Goal: Information Seeking & Learning: Learn about a topic

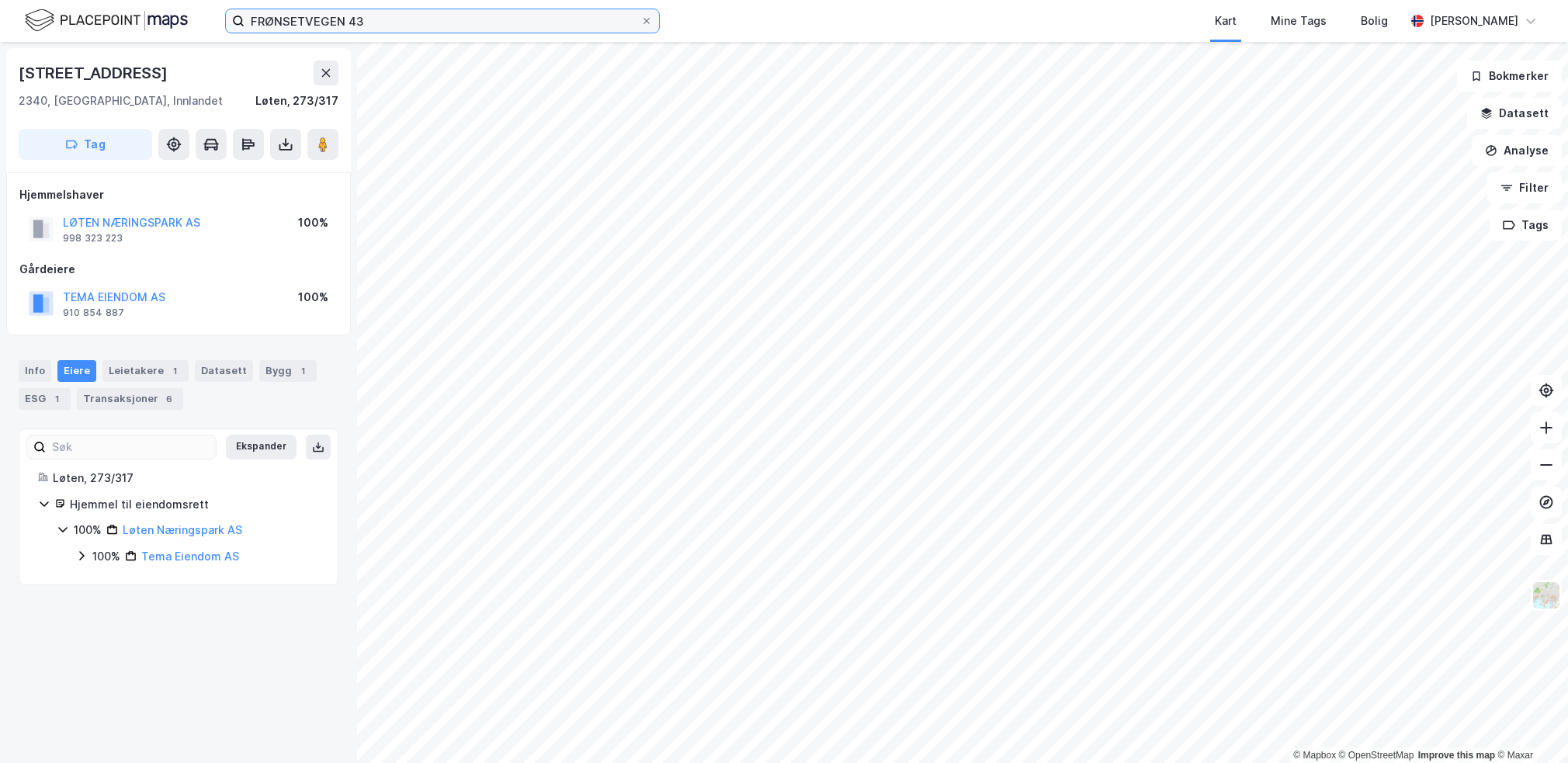
click at [338, 25] on input "FRØNSETVEGEN 43" at bounding box center [442, 21] width 396 height 23
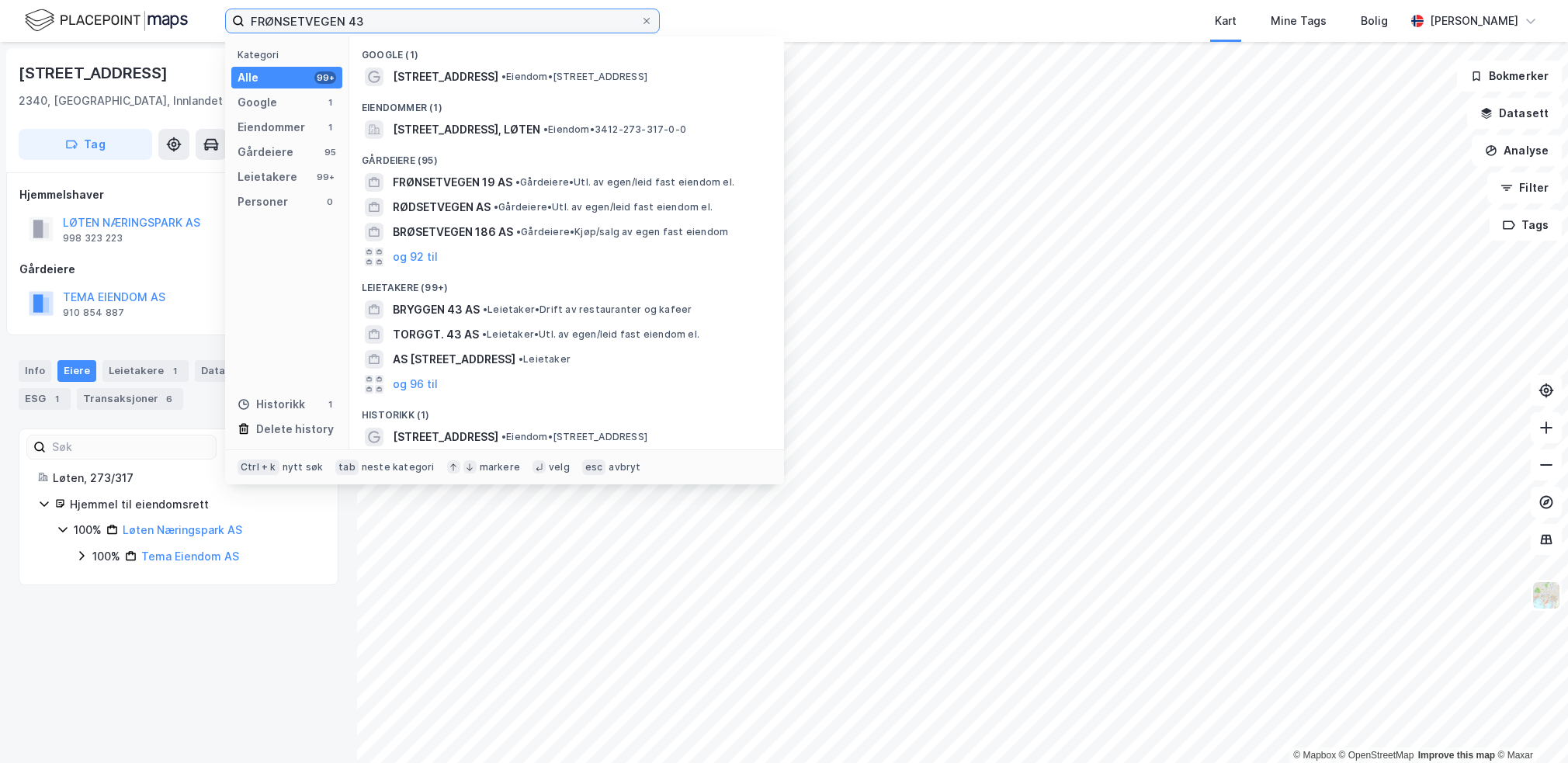
click at [338, 25] on input "FRØNSETVEGEN 43" at bounding box center [442, 21] width 396 height 23
paste input "[STREET_ADDRESS]"
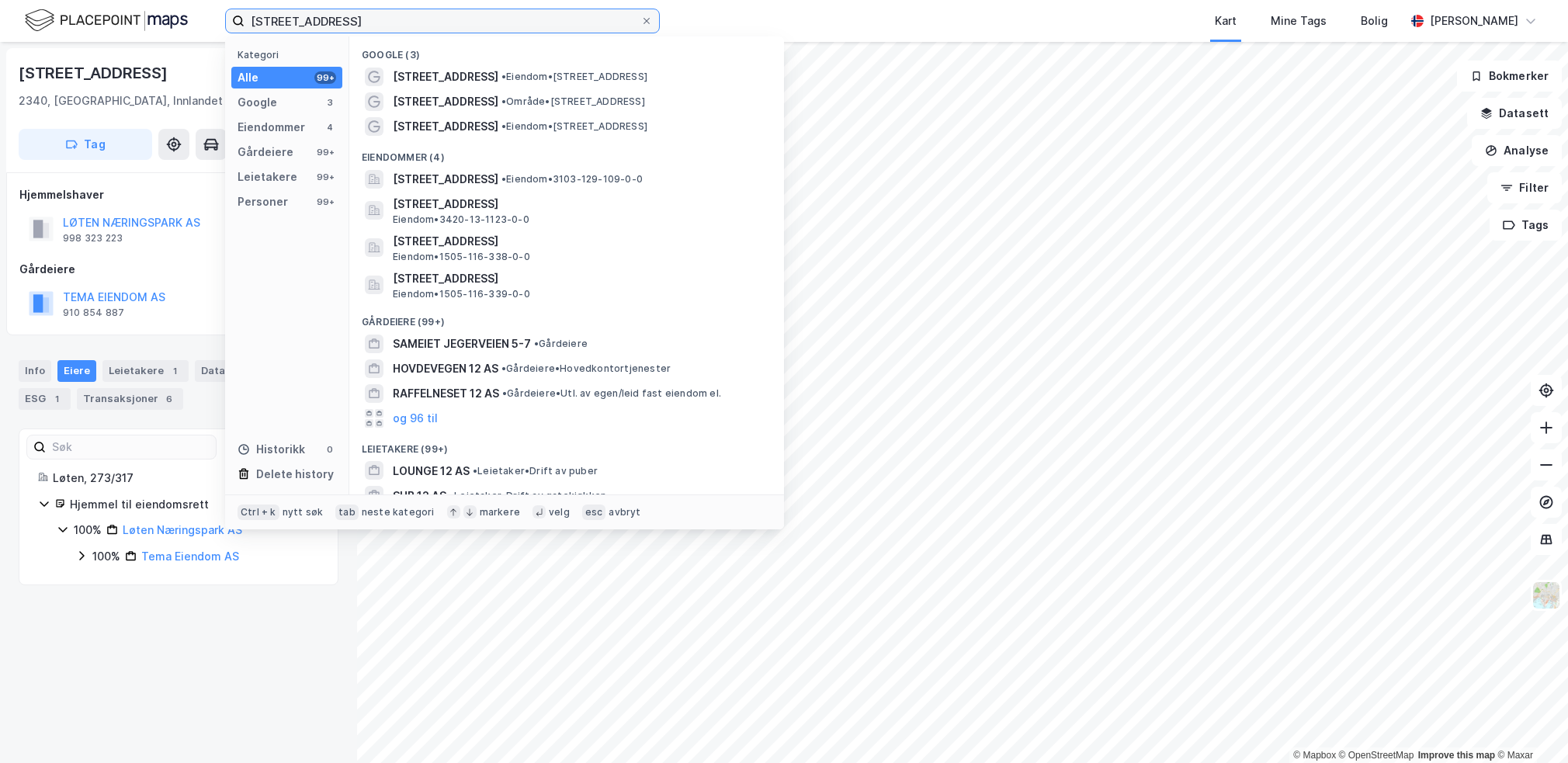
click at [370, 28] on input "[STREET_ADDRESS]" at bounding box center [442, 21] width 396 height 23
click at [368, 28] on input "[STREET_ADDRESS]" at bounding box center [442, 21] width 396 height 23
click at [367, 28] on input "[STREET_ADDRESS]" at bounding box center [442, 21] width 396 height 23
click at [366, 28] on input "[STREET_ADDRESS]" at bounding box center [442, 21] width 396 height 23
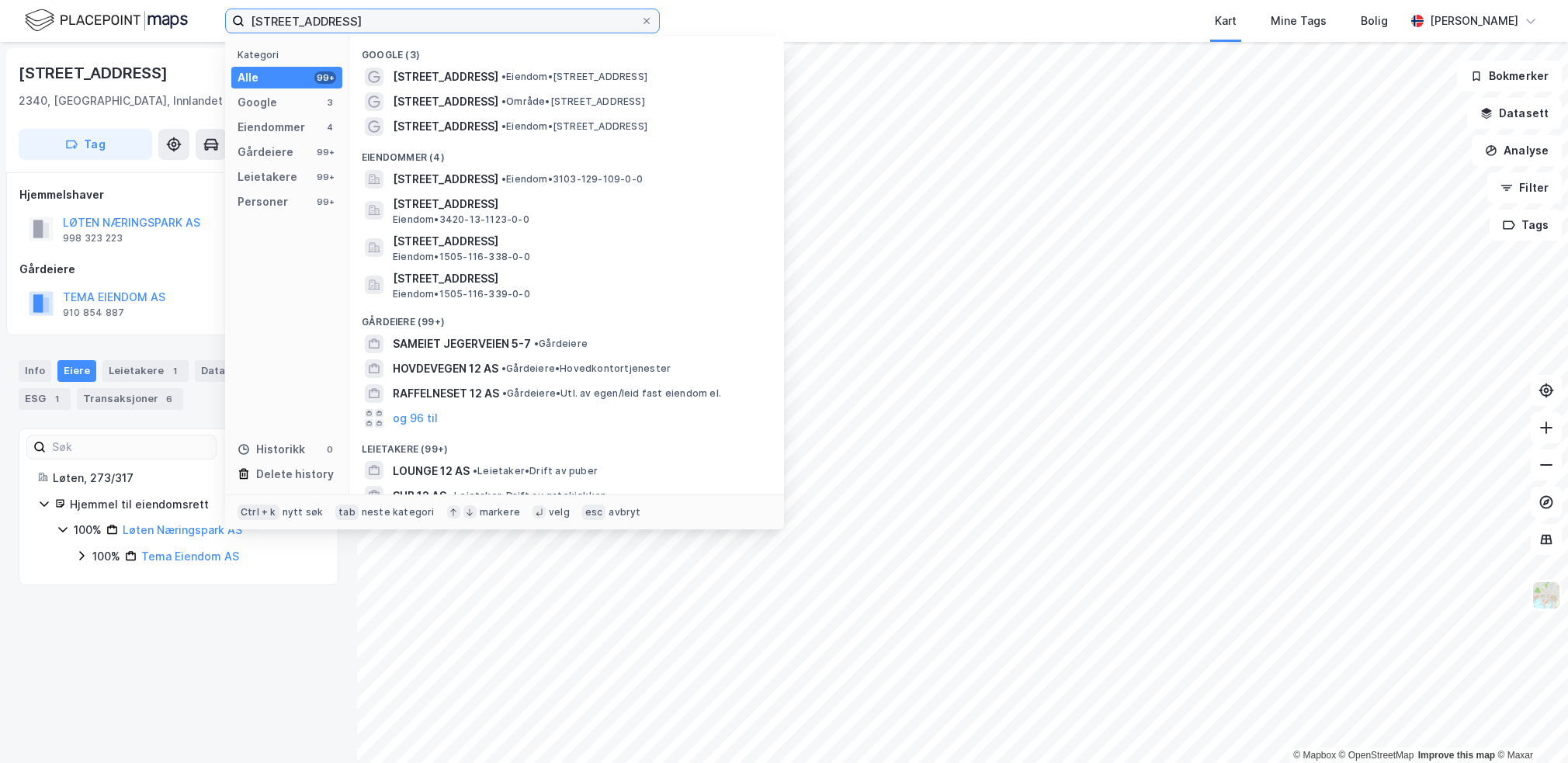
click at [366, 28] on input "[STREET_ADDRESS]" at bounding box center [442, 21] width 396 height 23
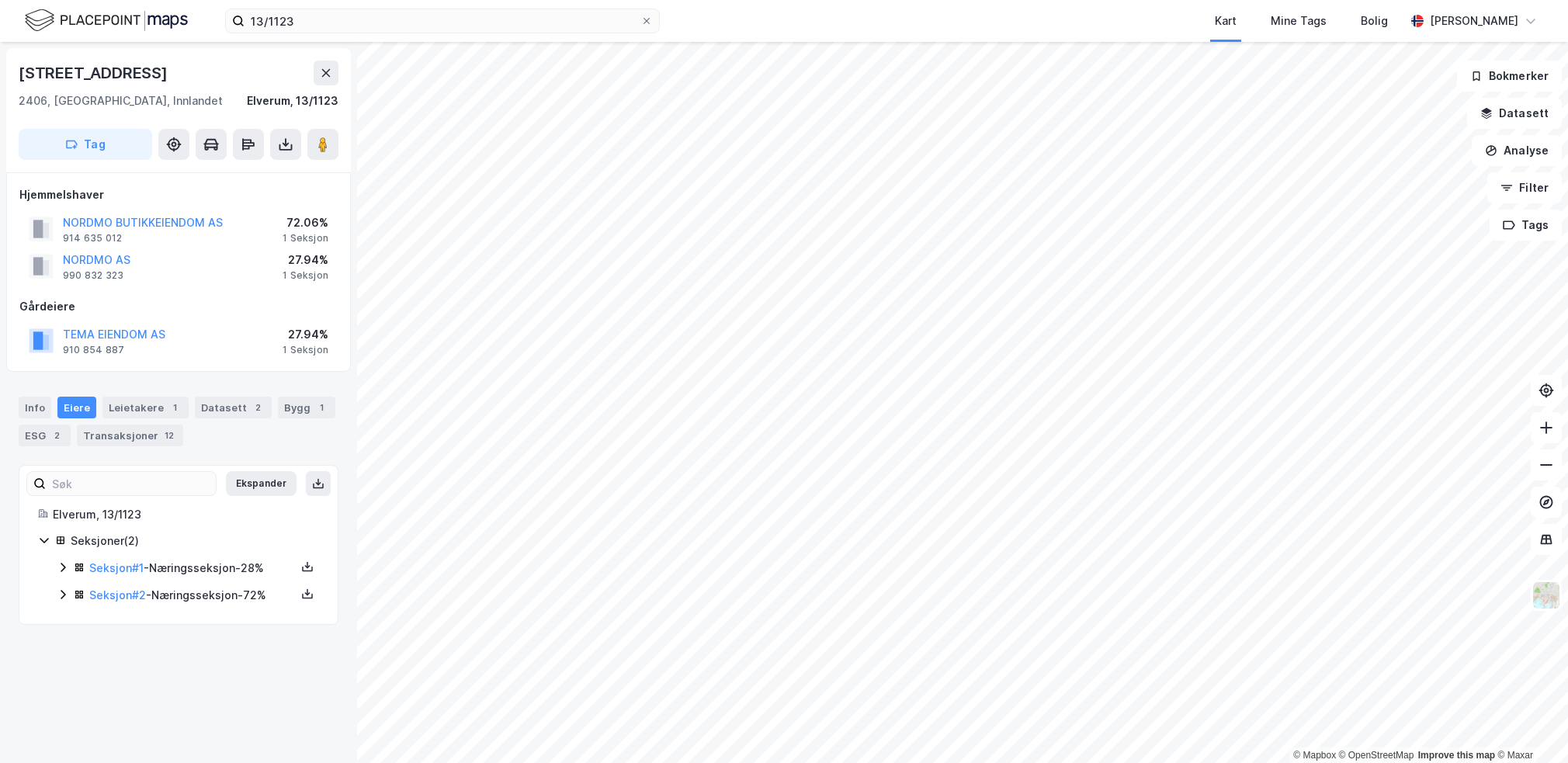
click at [40, 542] on icon at bounding box center [45, 541] width 13 height 13
click at [61, 567] on icon at bounding box center [63, 568] width 13 height 13
click at [62, 669] on icon at bounding box center [63, 674] width 13 height 13
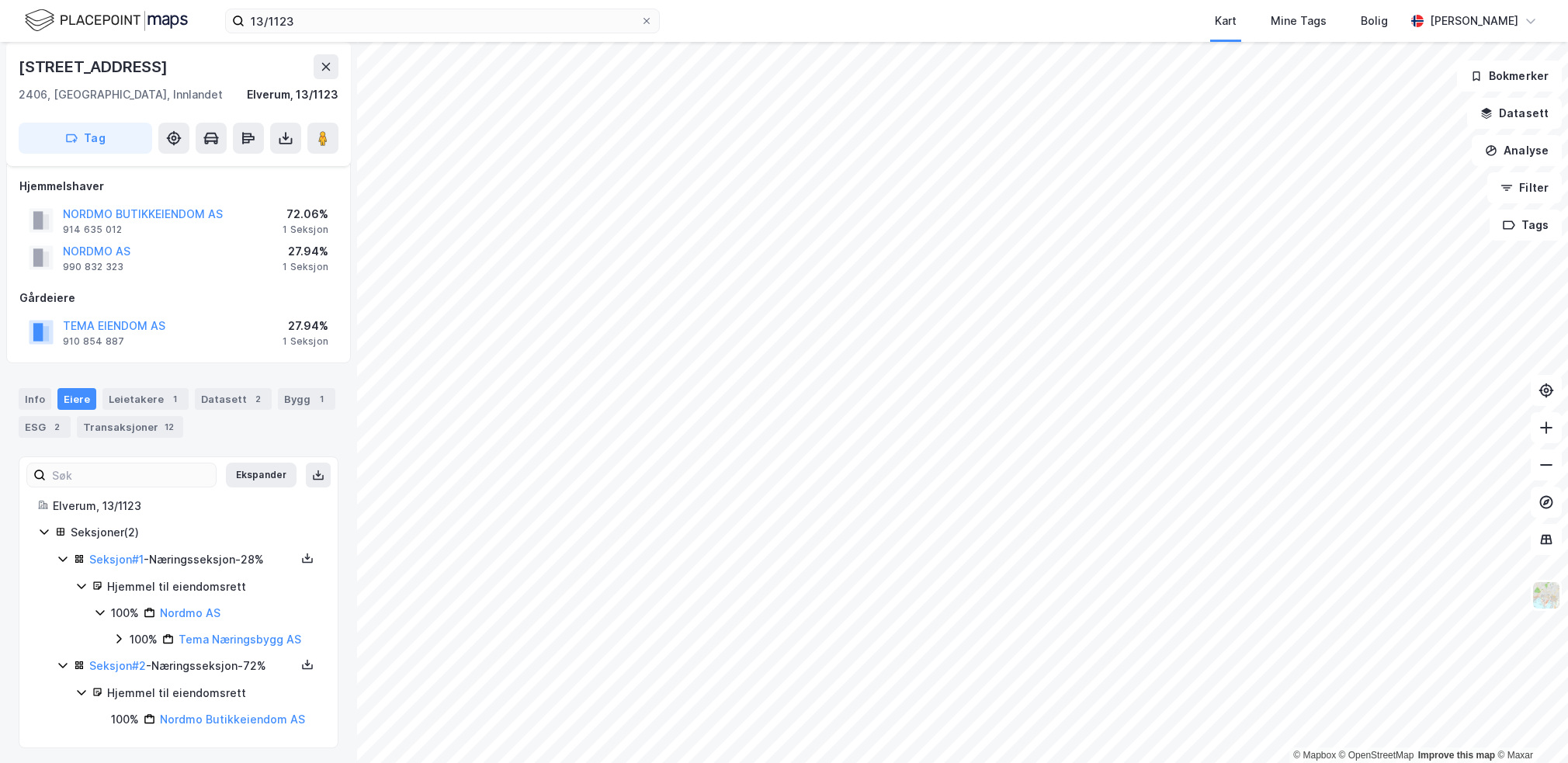
scroll to position [13, 0]
click at [100, 609] on icon at bounding box center [100, 609] width 13 height 13
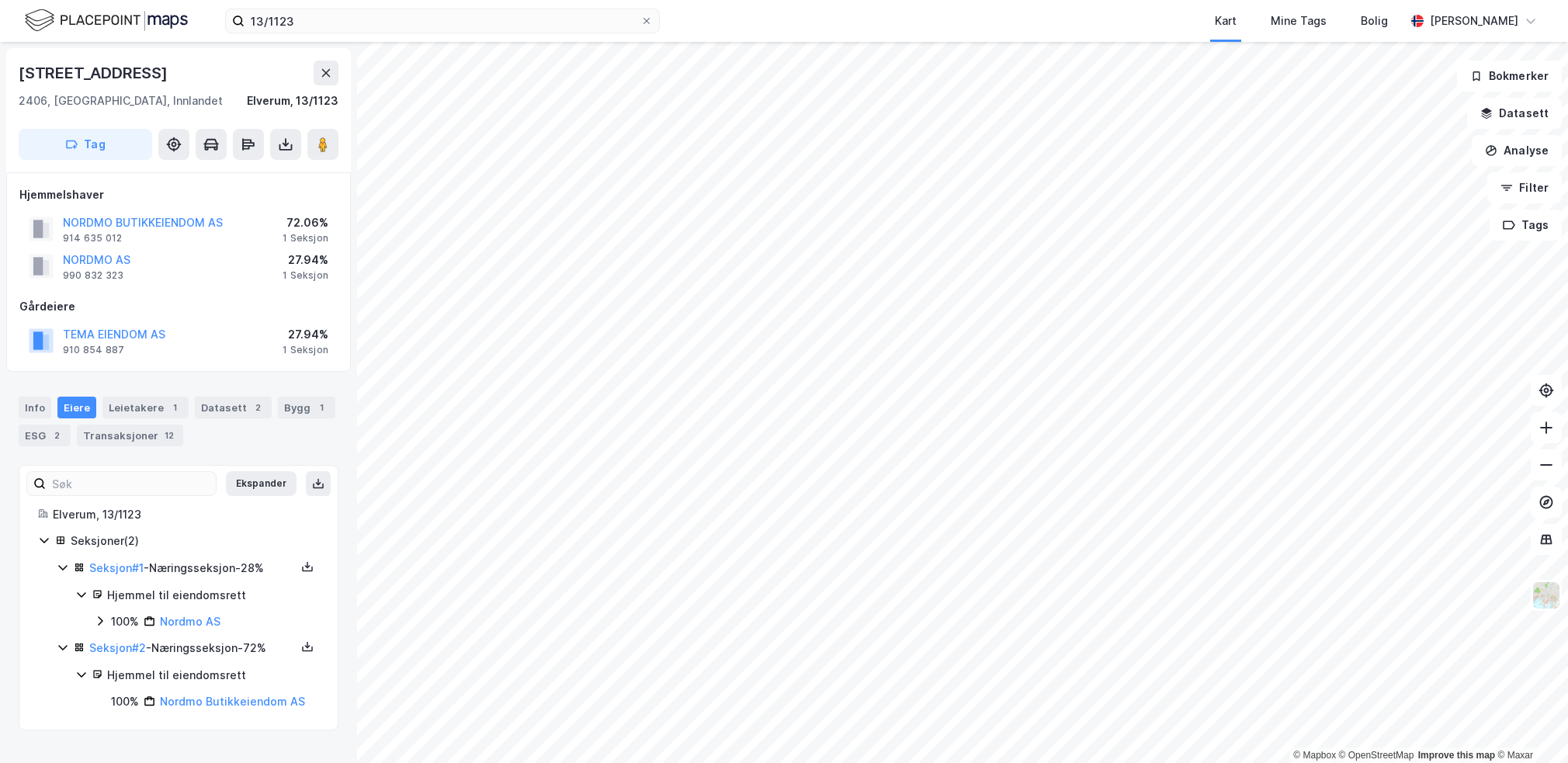
click at [101, 620] on icon at bounding box center [100, 621] width 5 height 10
click at [117, 648] on icon at bounding box center [119, 648] width 13 height 13
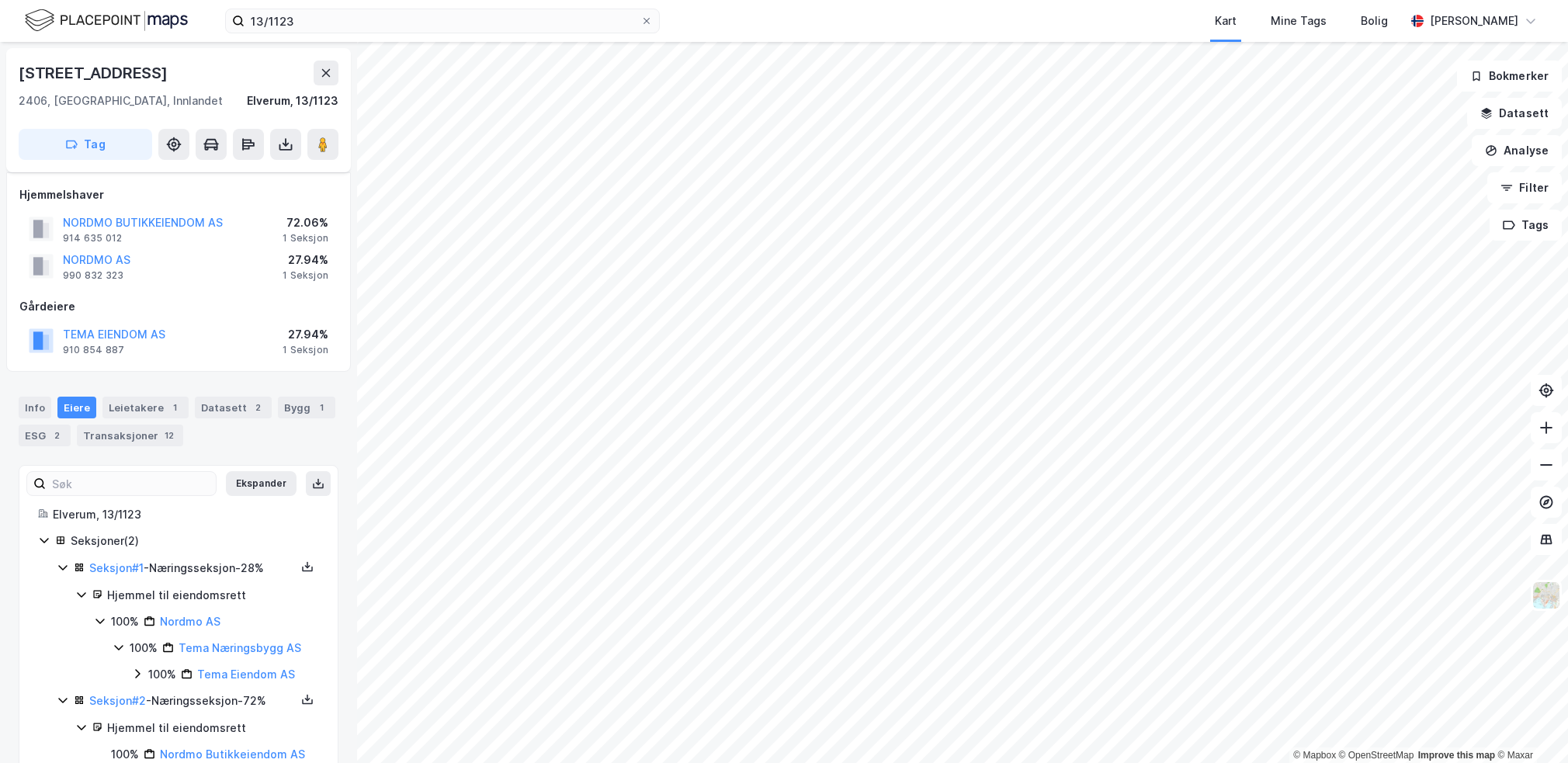
scroll to position [38, 0]
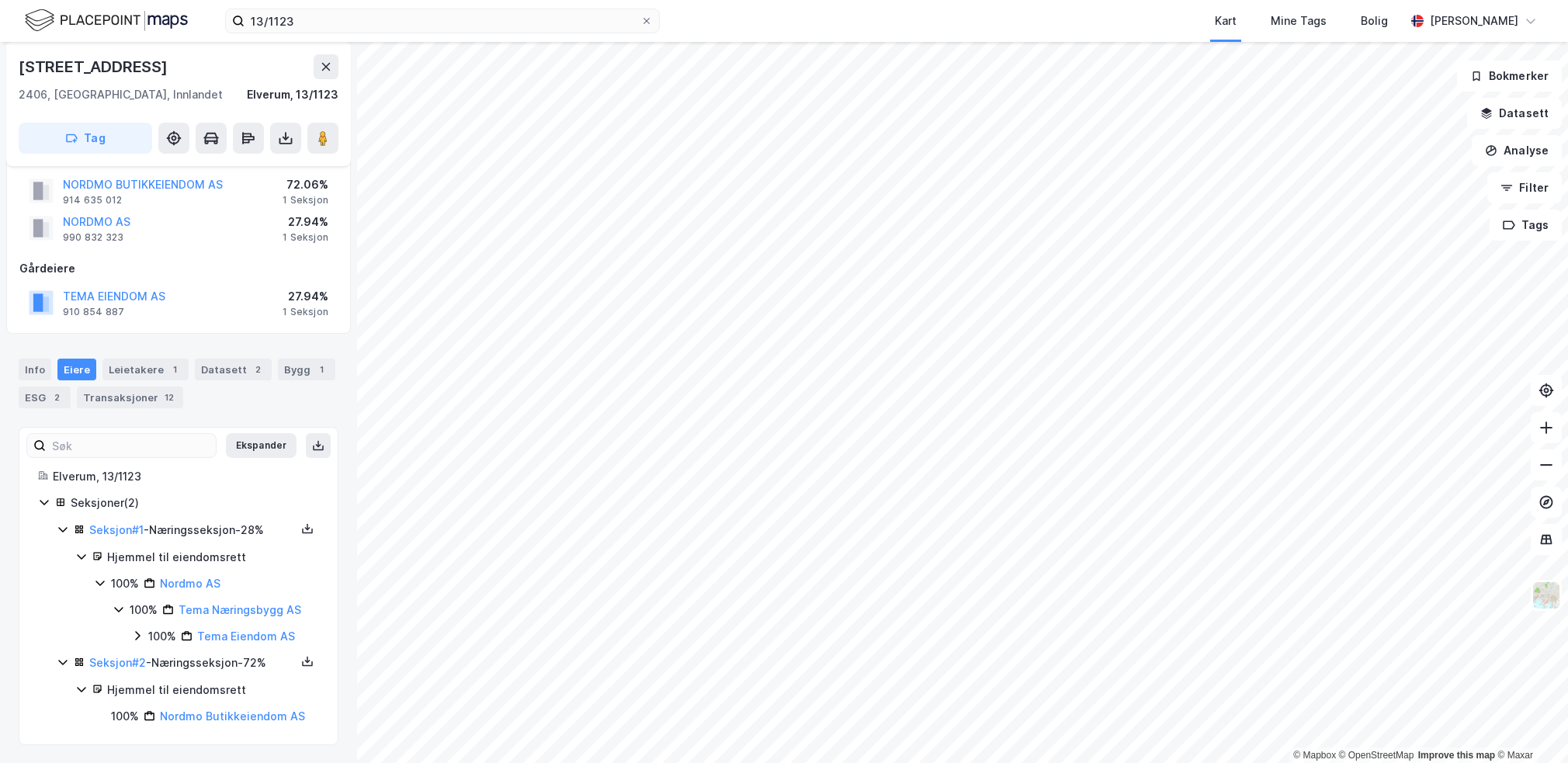
click at [136, 637] on icon at bounding box center [138, 636] width 13 height 13
click at [155, 659] on icon at bounding box center [156, 663] width 5 height 10
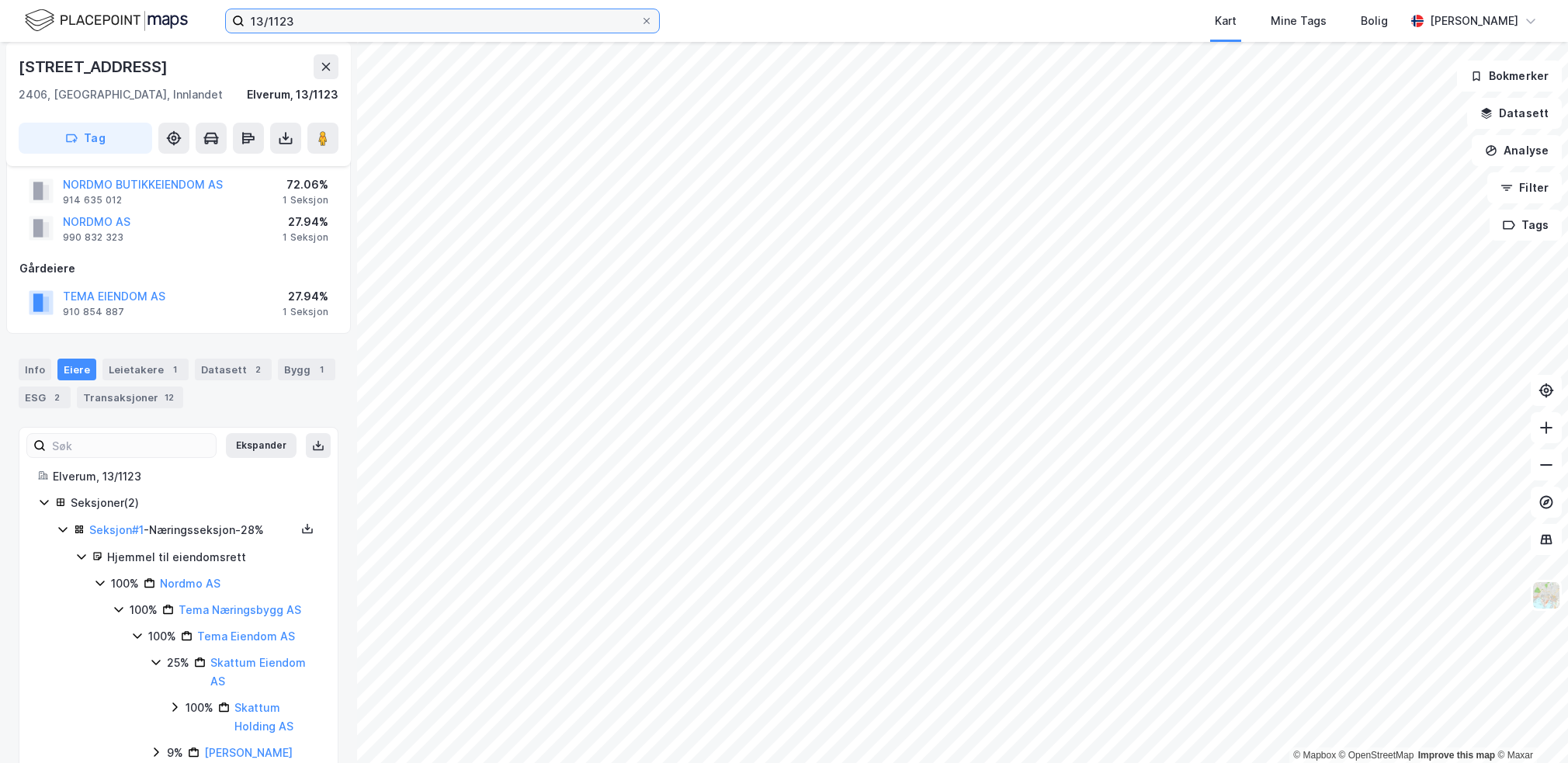
click at [352, 17] on input "13/1123" at bounding box center [442, 21] width 396 height 23
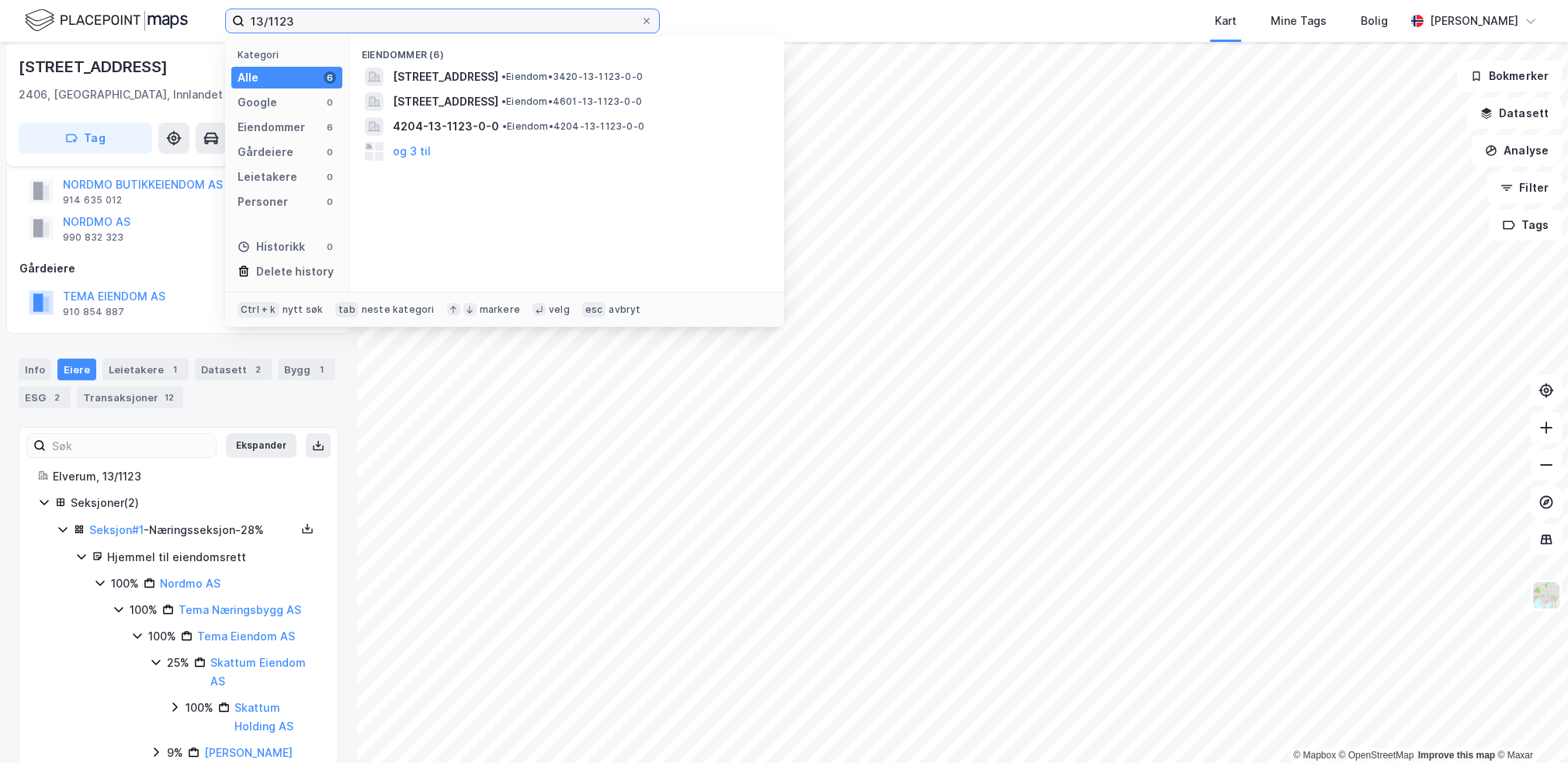
click at [352, 17] on input "13/1123" at bounding box center [442, 21] width 396 height 23
paste input "66/24"
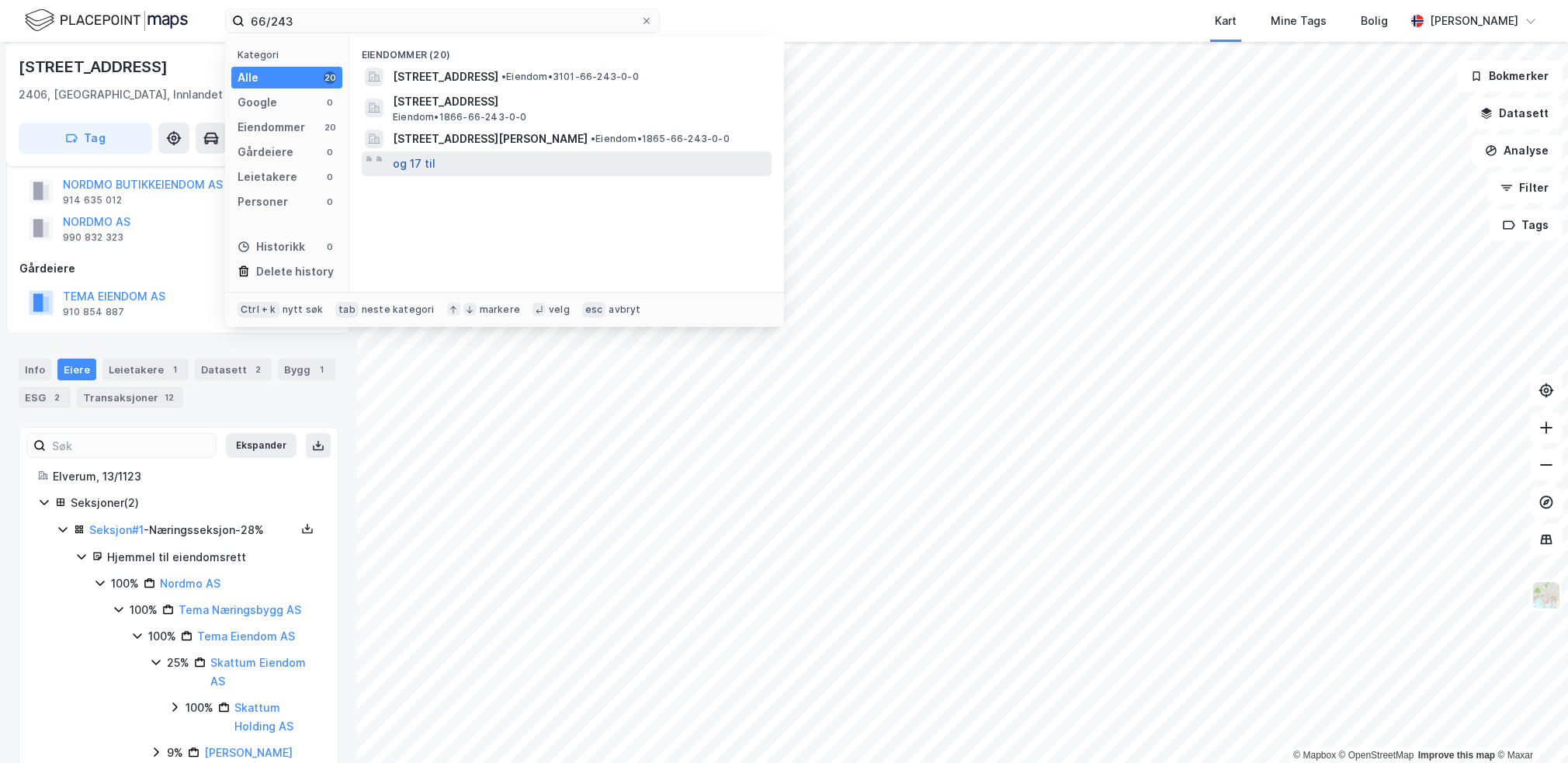
click at [419, 166] on button "og 17 til" at bounding box center [414, 163] width 43 height 18
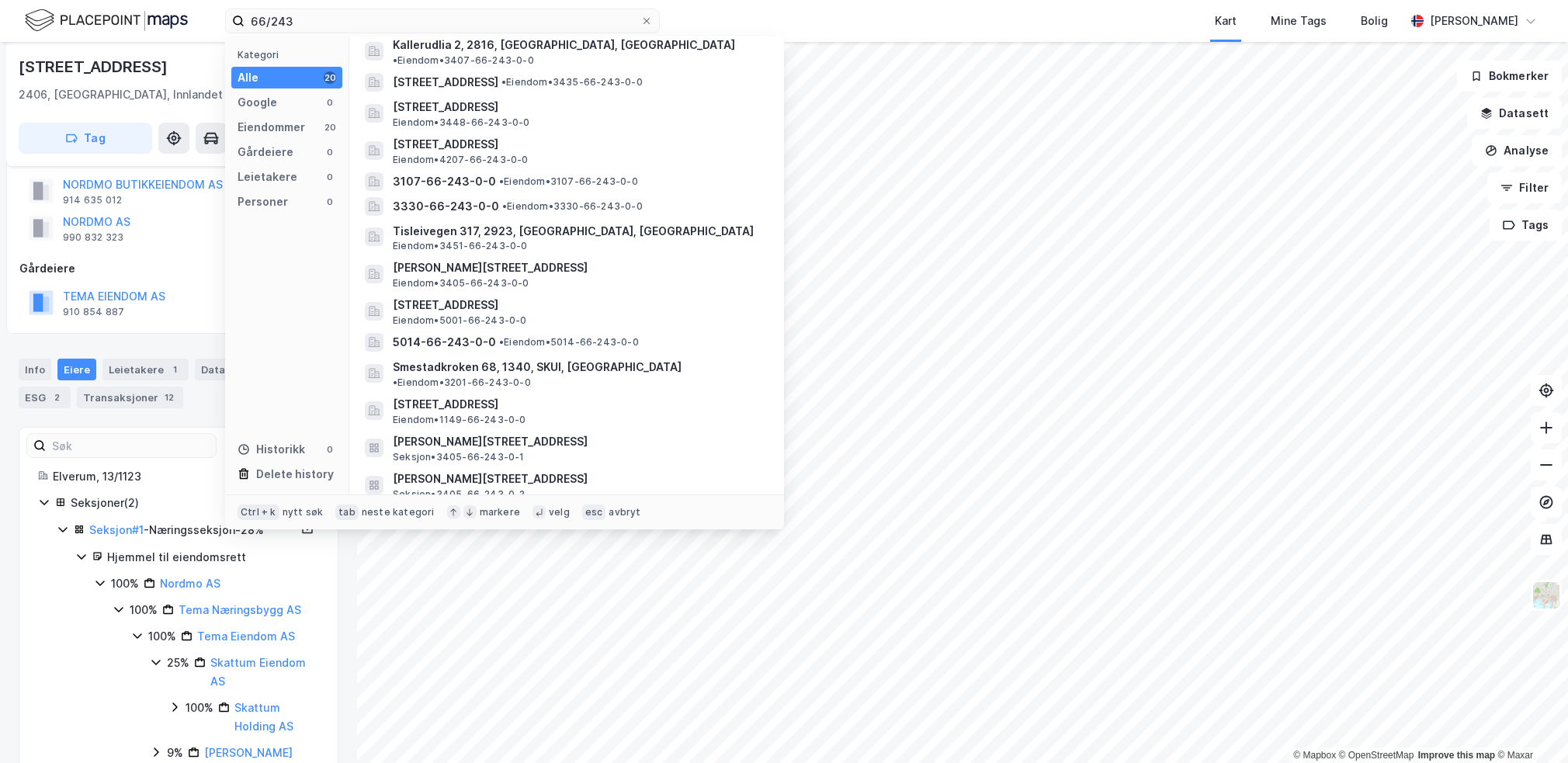
scroll to position [0, 0]
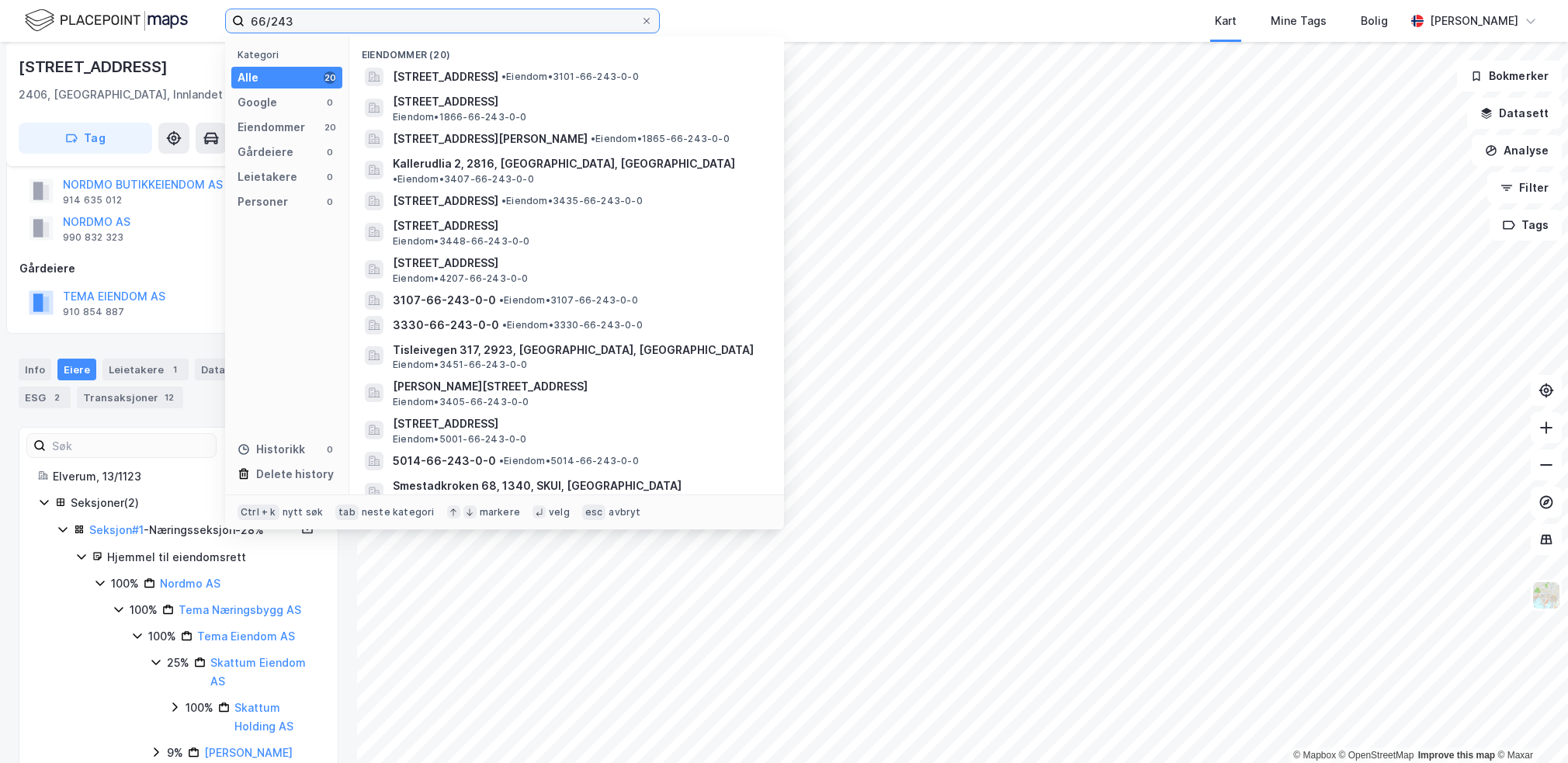
click at [360, 24] on input "66/243" at bounding box center [442, 21] width 396 height 23
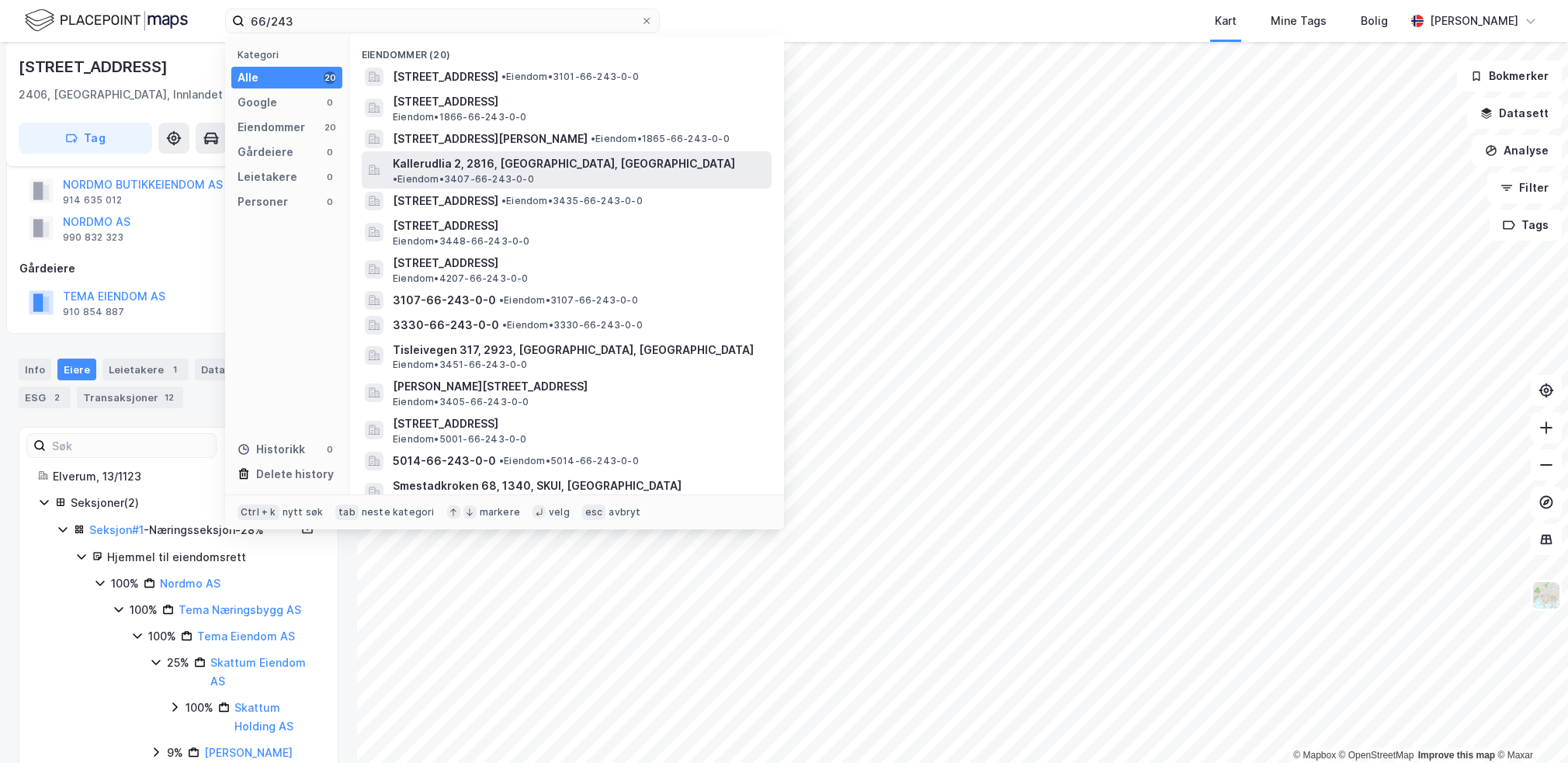
click at [456, 171] on span "Kallerudlia 2, 2816, [GEOGRAPHIC_DATA], [GEOGRAPHIC_DATA]" at bounding box center [564, 163] width 342 height 18
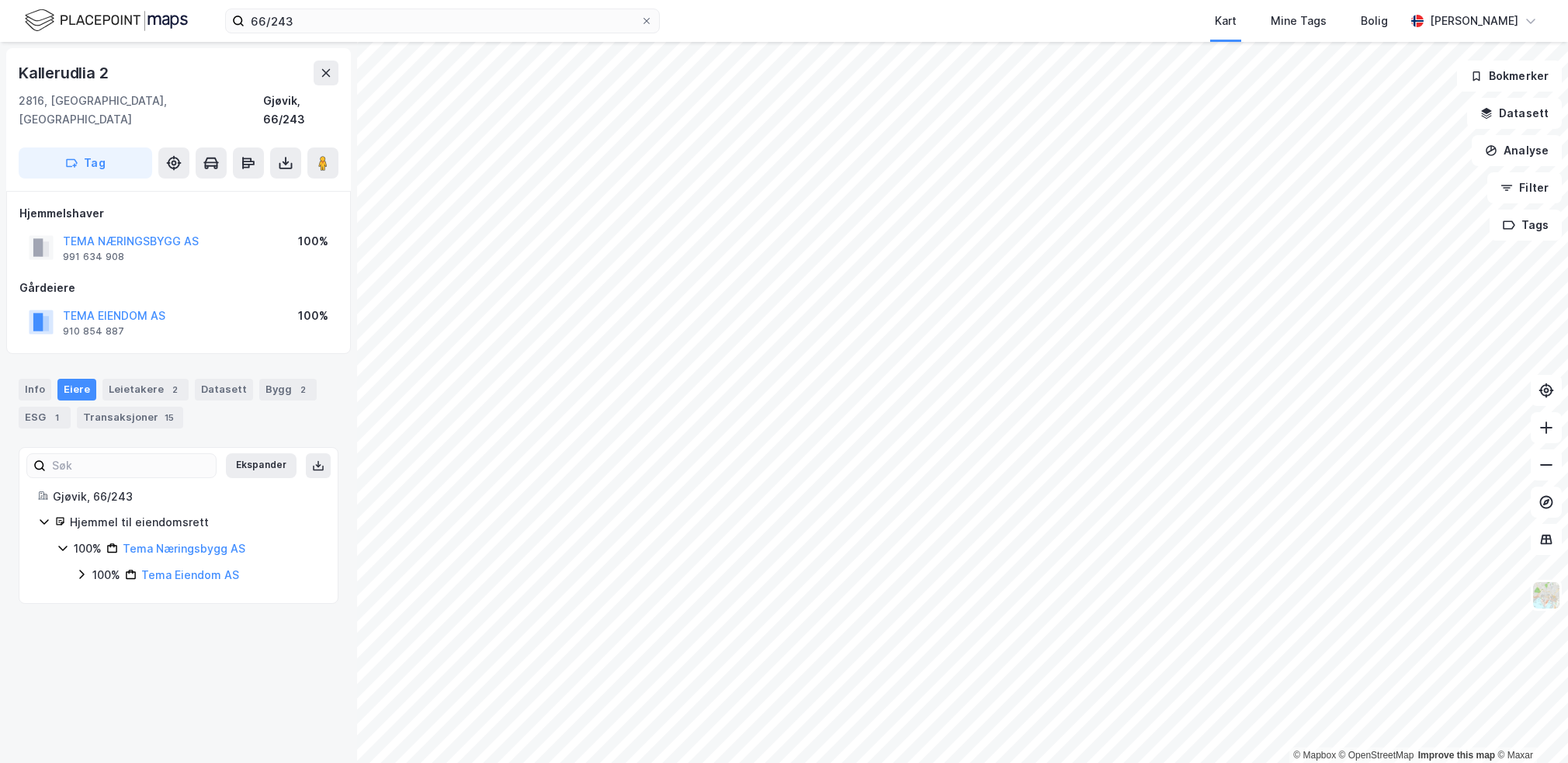
click at [61, 546] on icon at bounding box center [62, 549] width 9 height 6
click at [61, 542] on icon at bounding box center [63, 549] width 13 height 13
click at [437, 35] on div "66/243 Kart Mine Tags Bolig [PERSON_NAME]" at bounding box center [784, 21] width 1568 height 42
click at [448, 28] on input "66/243" at bounding box center [442, 21] width 396 height 23
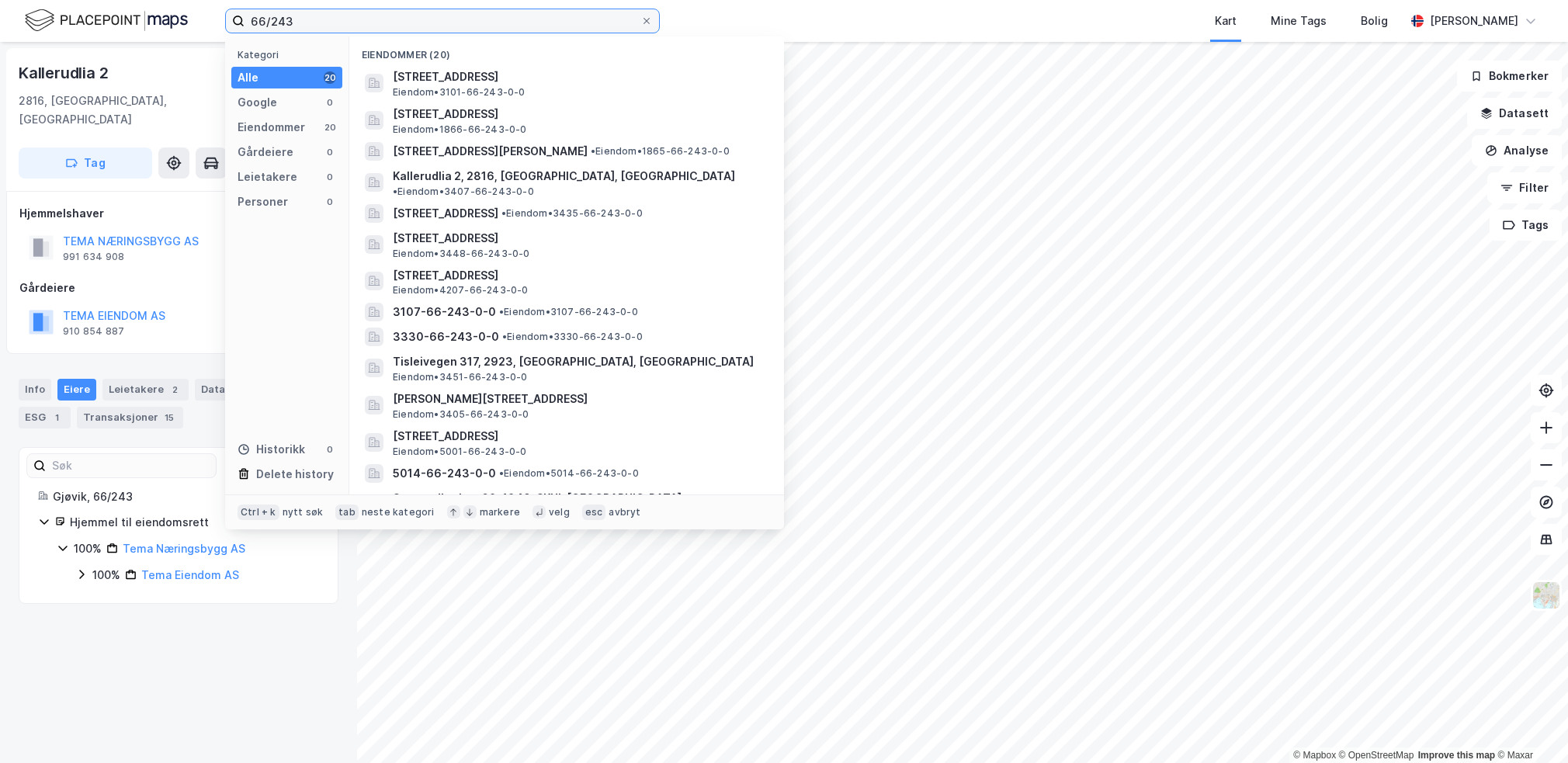
click at [444, 28] on input "66/243" at bounding box center [442, 21] width 396 height 23
paste input "66/241"
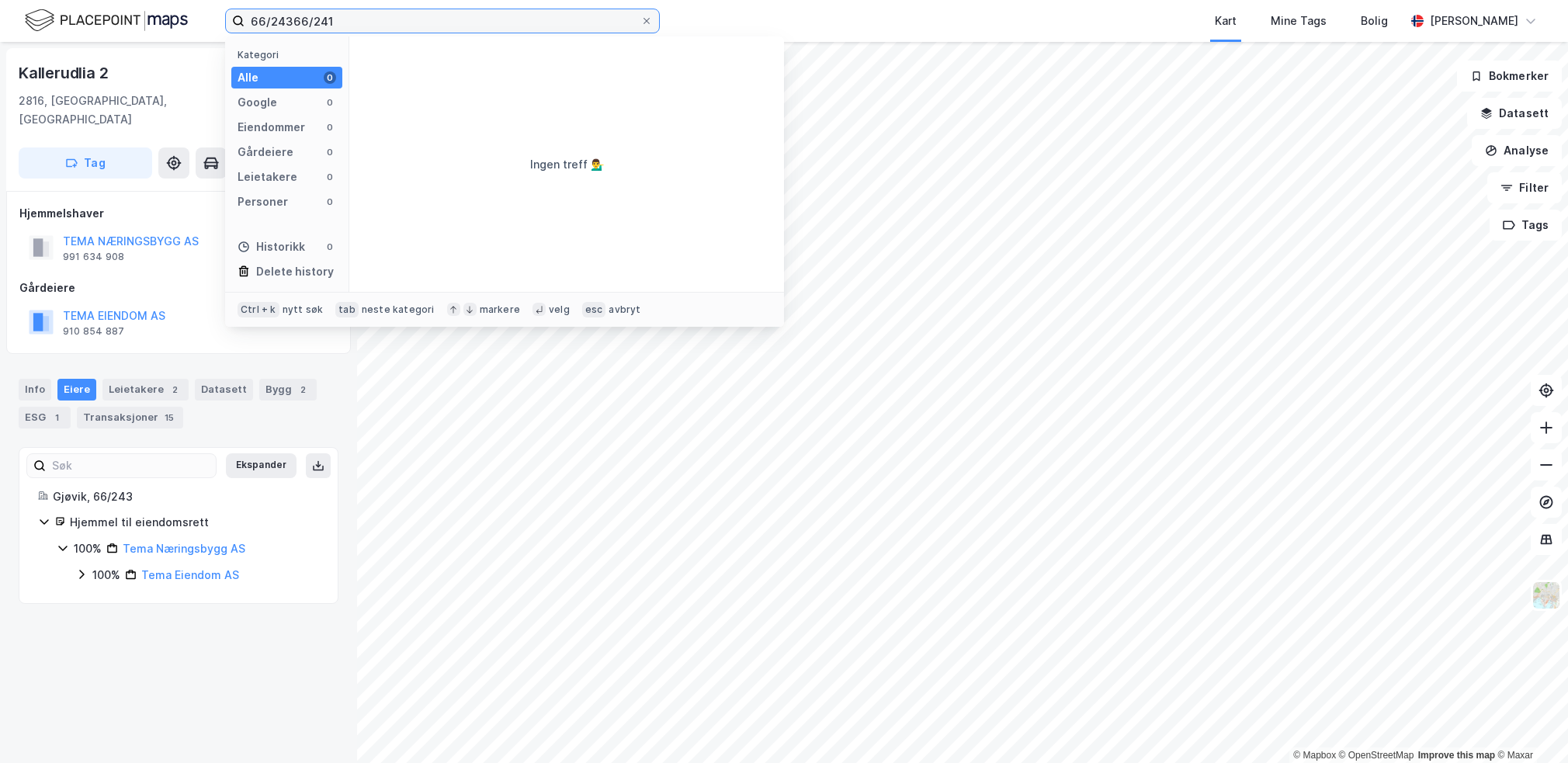
drag, startPoint x: 292, startPoint y: 17, endPoint x: 156, endPoint y: -2, distance: 137.3
click at [156, 0] on html "66/24366/241 Kategori Alle 0 Google 0 Eiendommer 0 Gårdeiere 0 Leietakere 0 Per…" at bounding box center [784, 382] width 1568 height 763
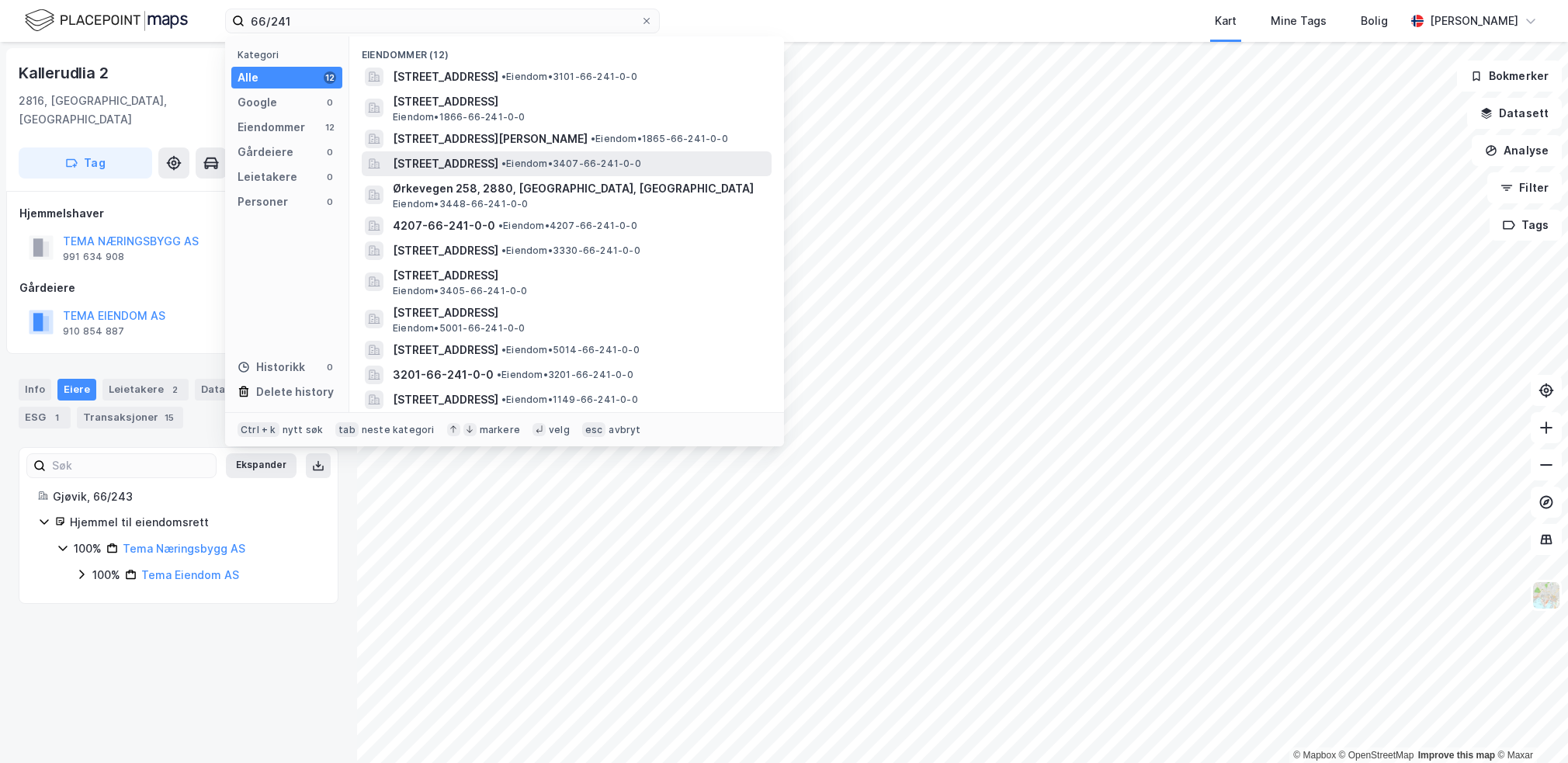
click at [625, 171] on div "[STREET_ADDRESS] • Eiendom • 3407-66-241-0-0" at bounding box center [581, 163] width 376 height 18
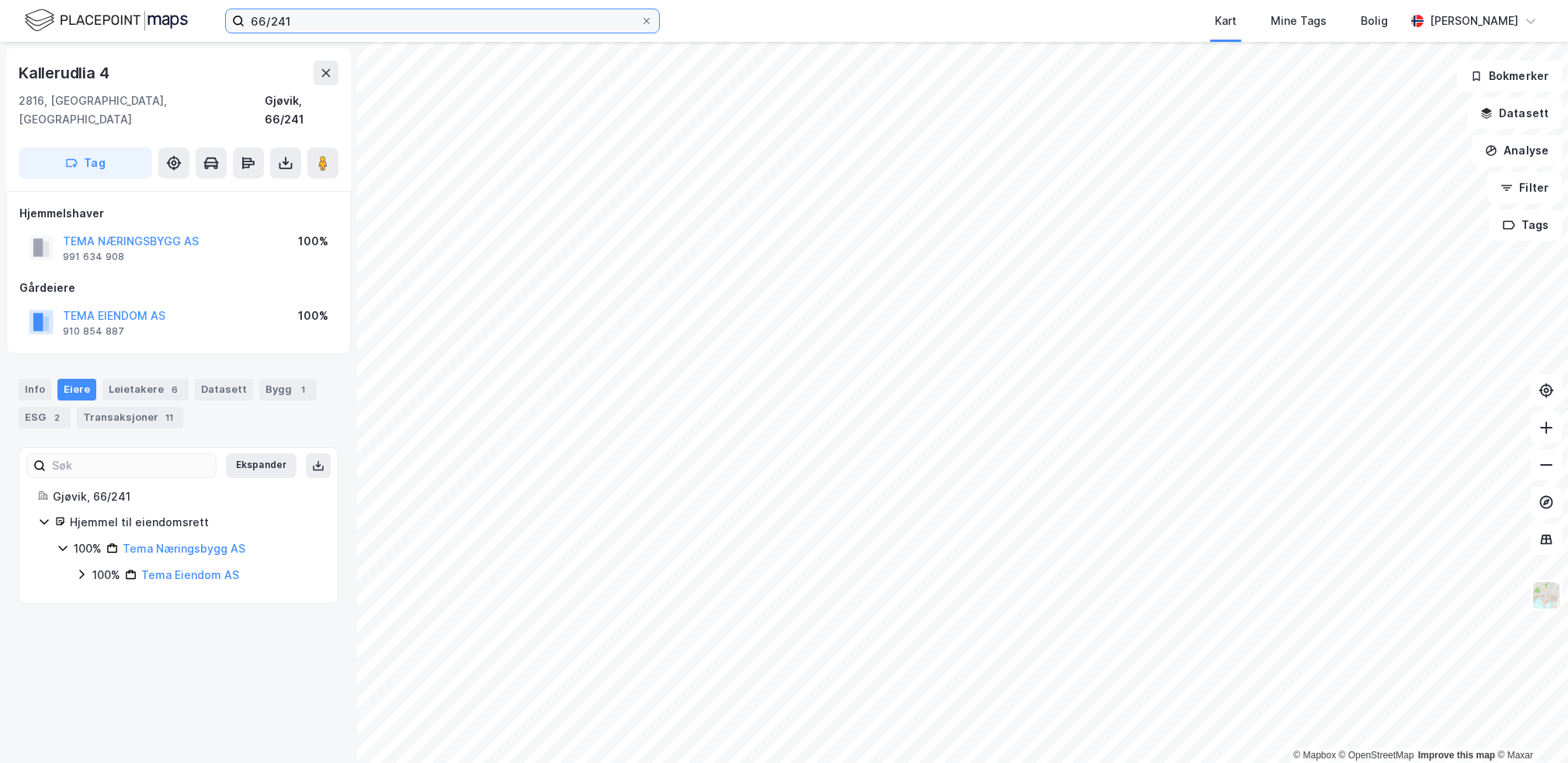
click at [320, 21] on input "66/241" at bounding box center [442, 21] width 396 height 23
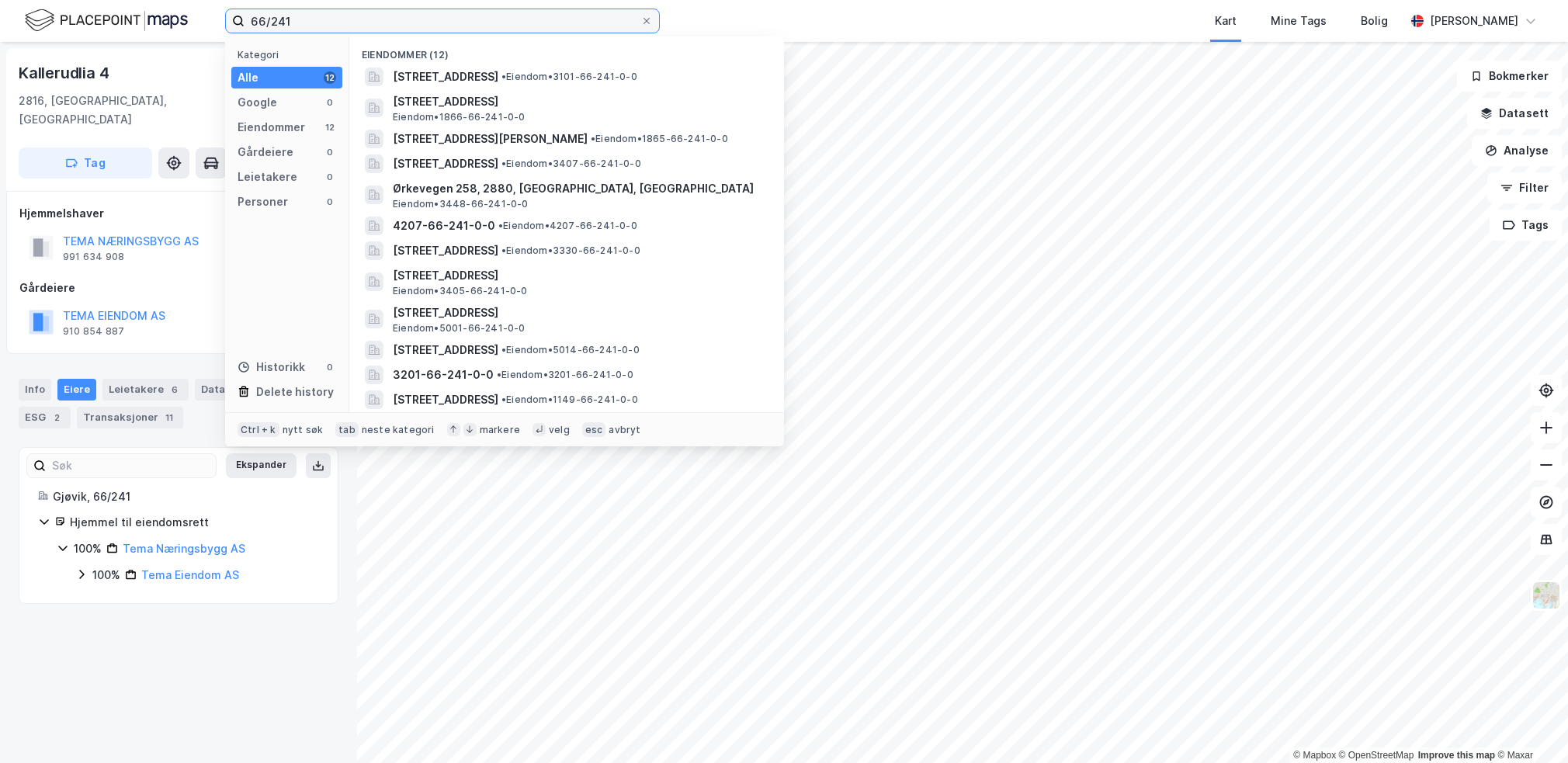
click at [320, 21] on input "66/241" at bounding box center [442, 21] width 396 height 23
paste input "1/4649"
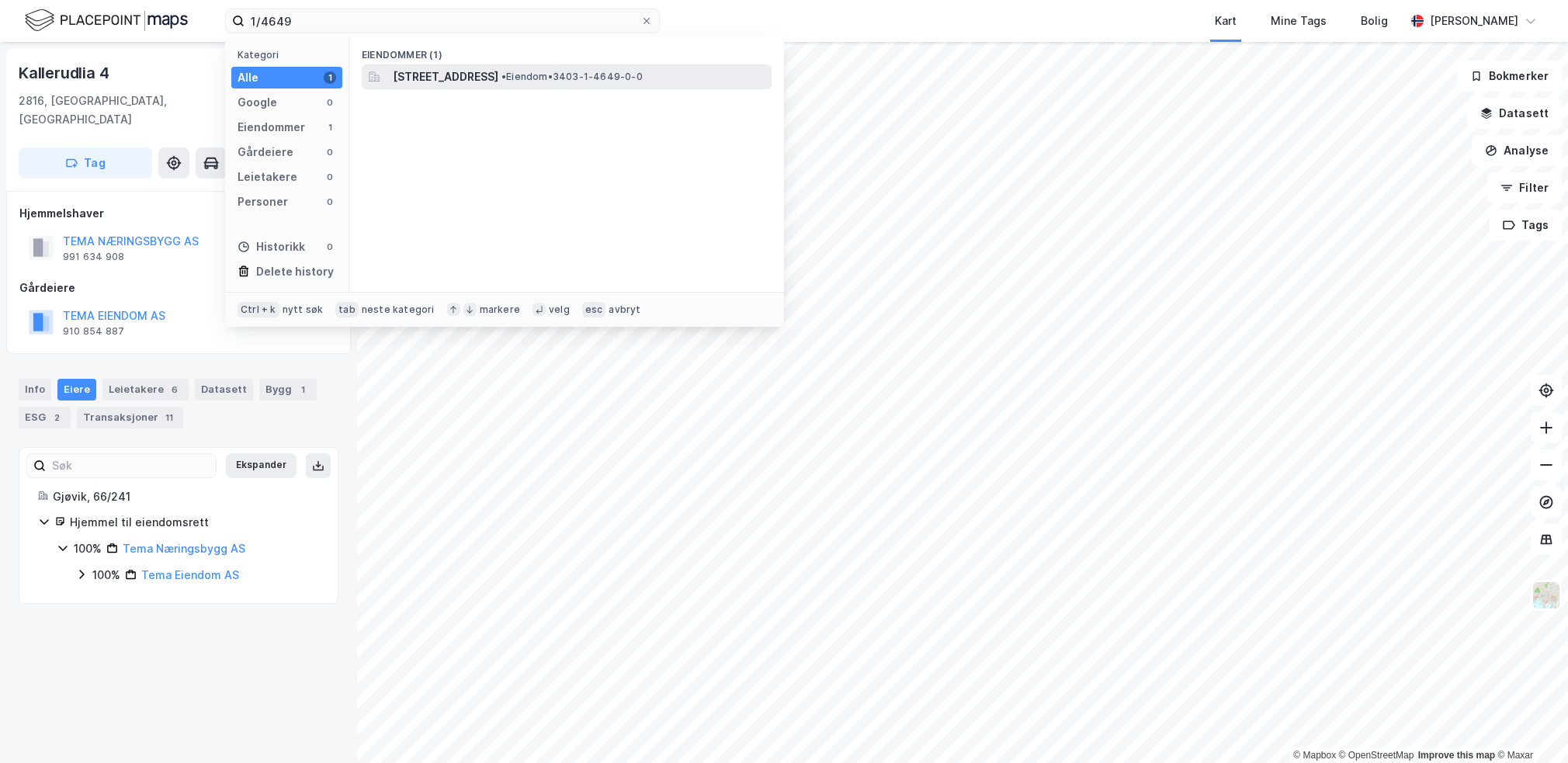
click at [499, 74] on span "[STREET_ADDRESS]" at bounding box center [445, 76] width 106 height 18
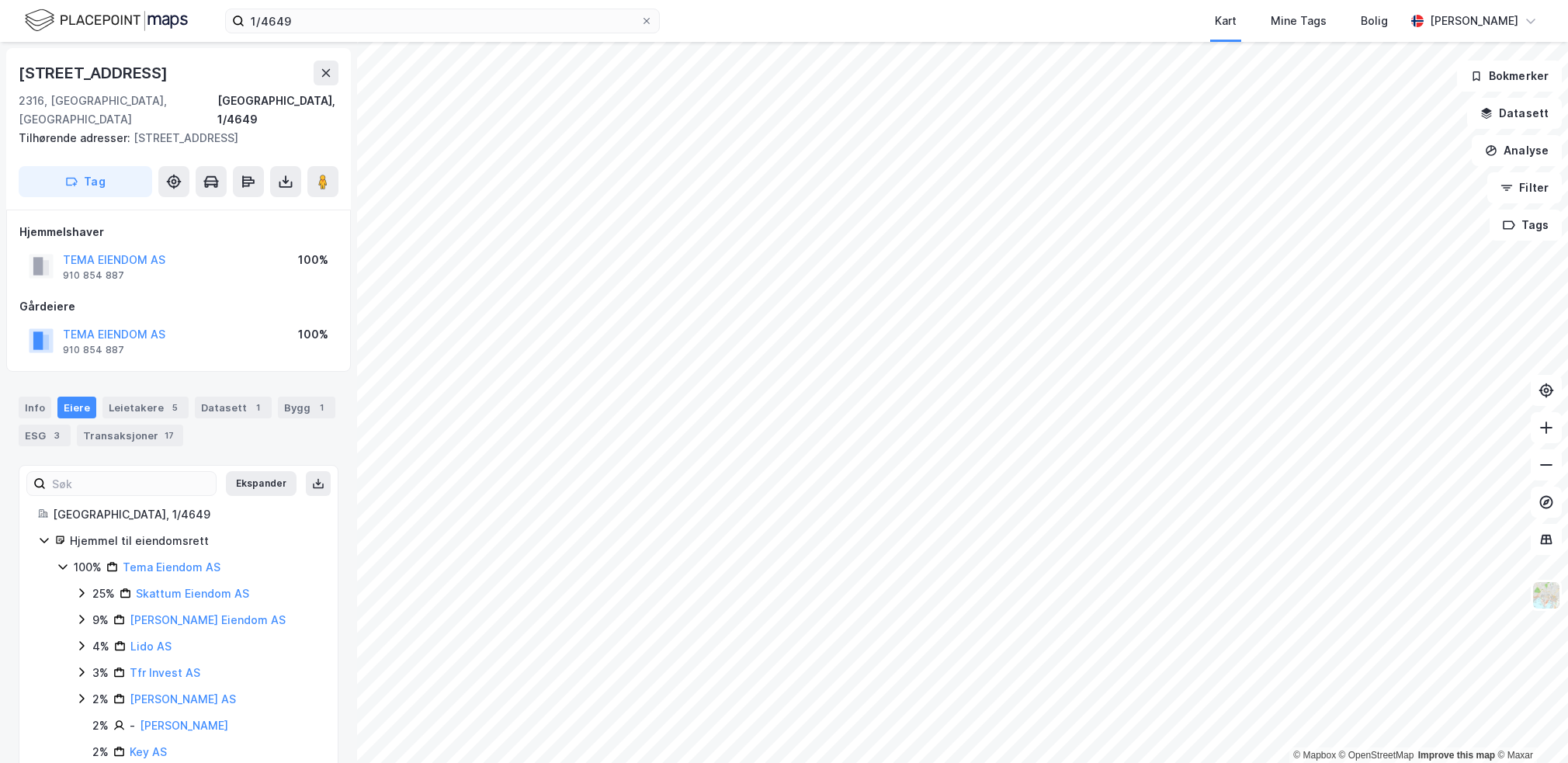
click at [62, 561] on icon at bounding box center [63, 567] width 13 height 13
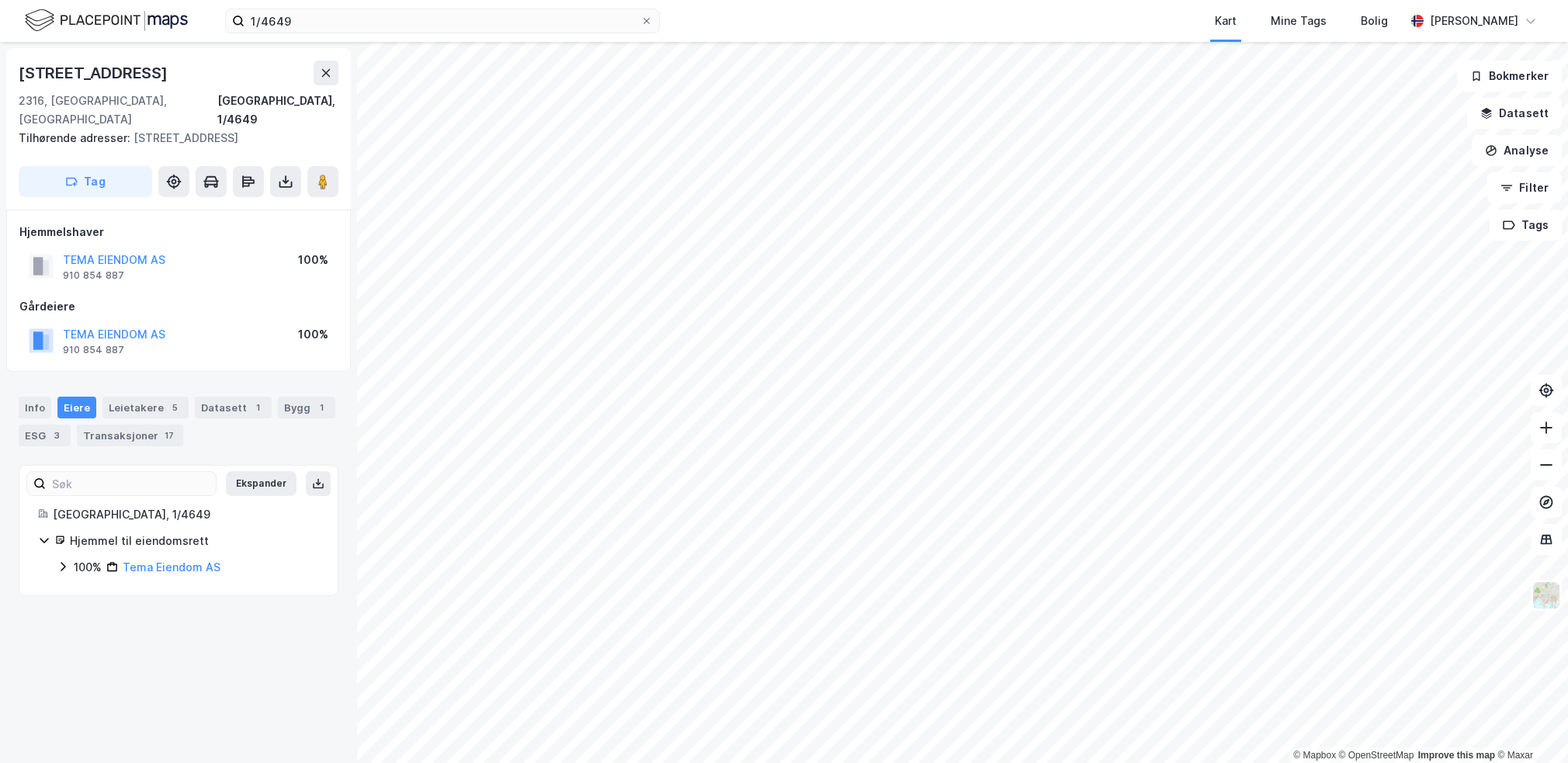
click at [373, 7] on div "1/4649 Kart Mine Tags Bolig [PERSON_NAME]" at bounding box center [784, 21] width 1568 height 42
click at [363, 14] on input "1/4649" at bounding box center [442, 21] width 396 height 23
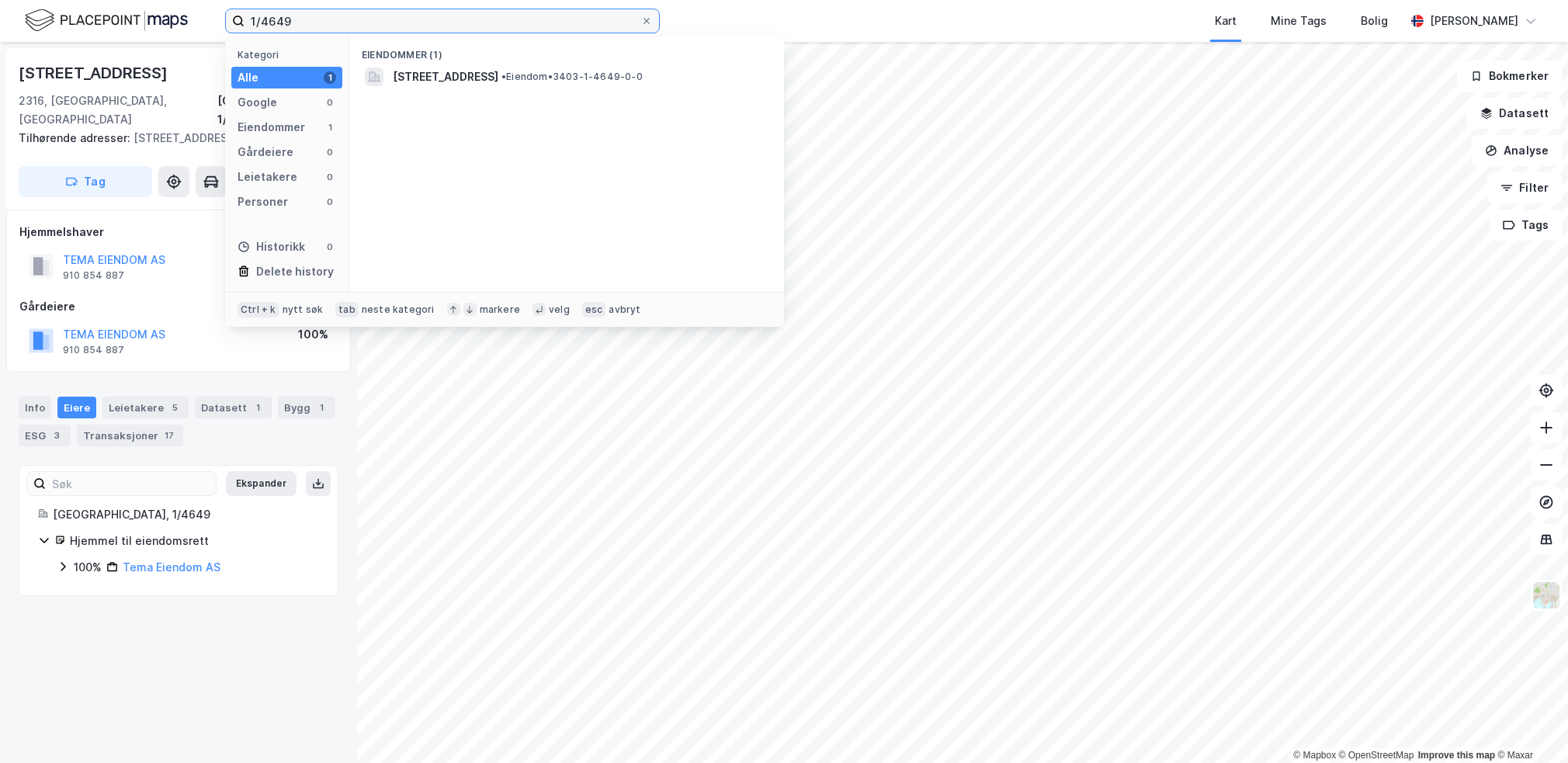
click at [363, 14] on input "1/4649" at bounding box center [442, 21] width 396 height 23
paste input "208/938"
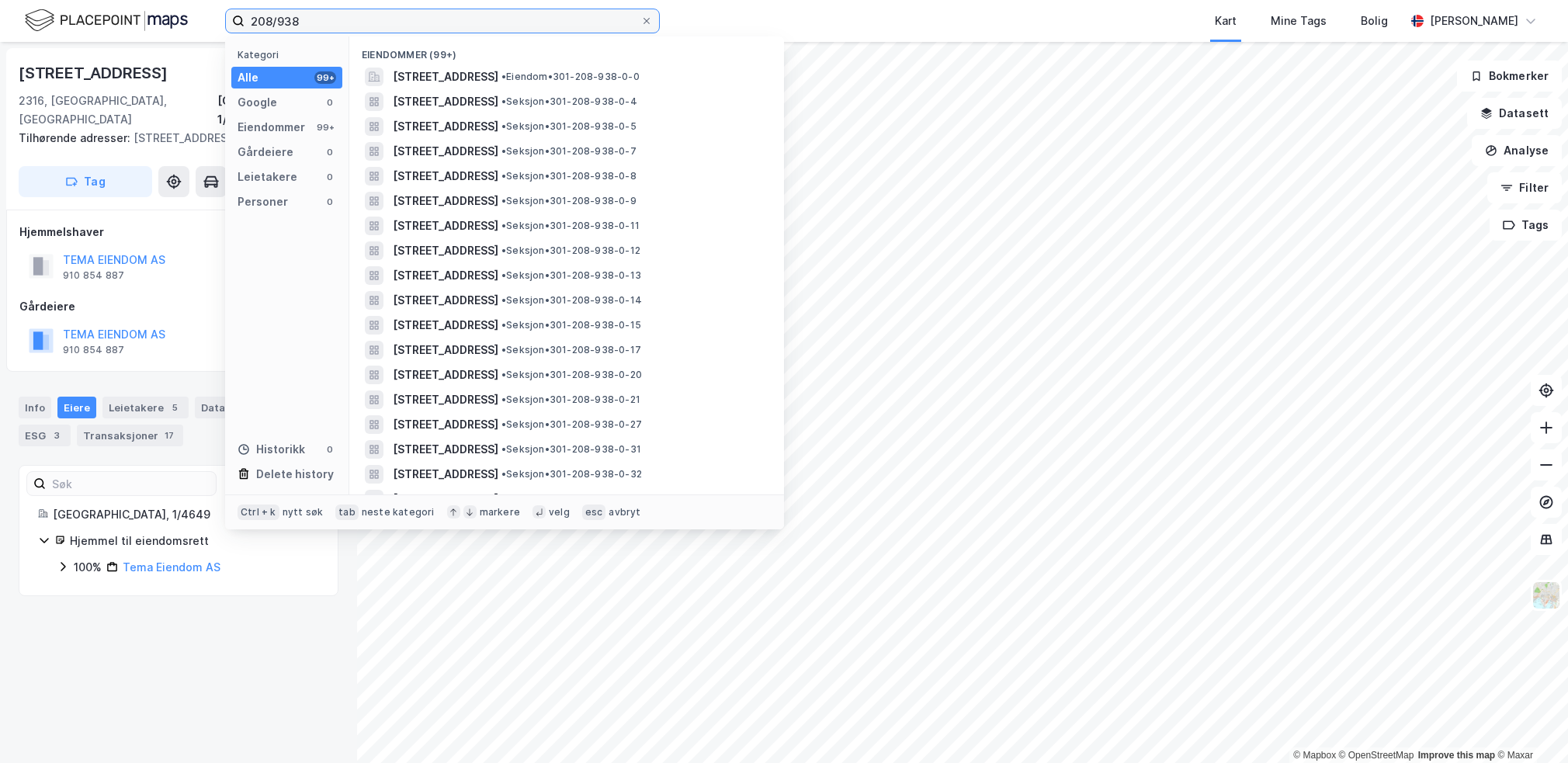
click at [358, 18] on input "208/938" at bounding box center [442, 21] width 396 height 23
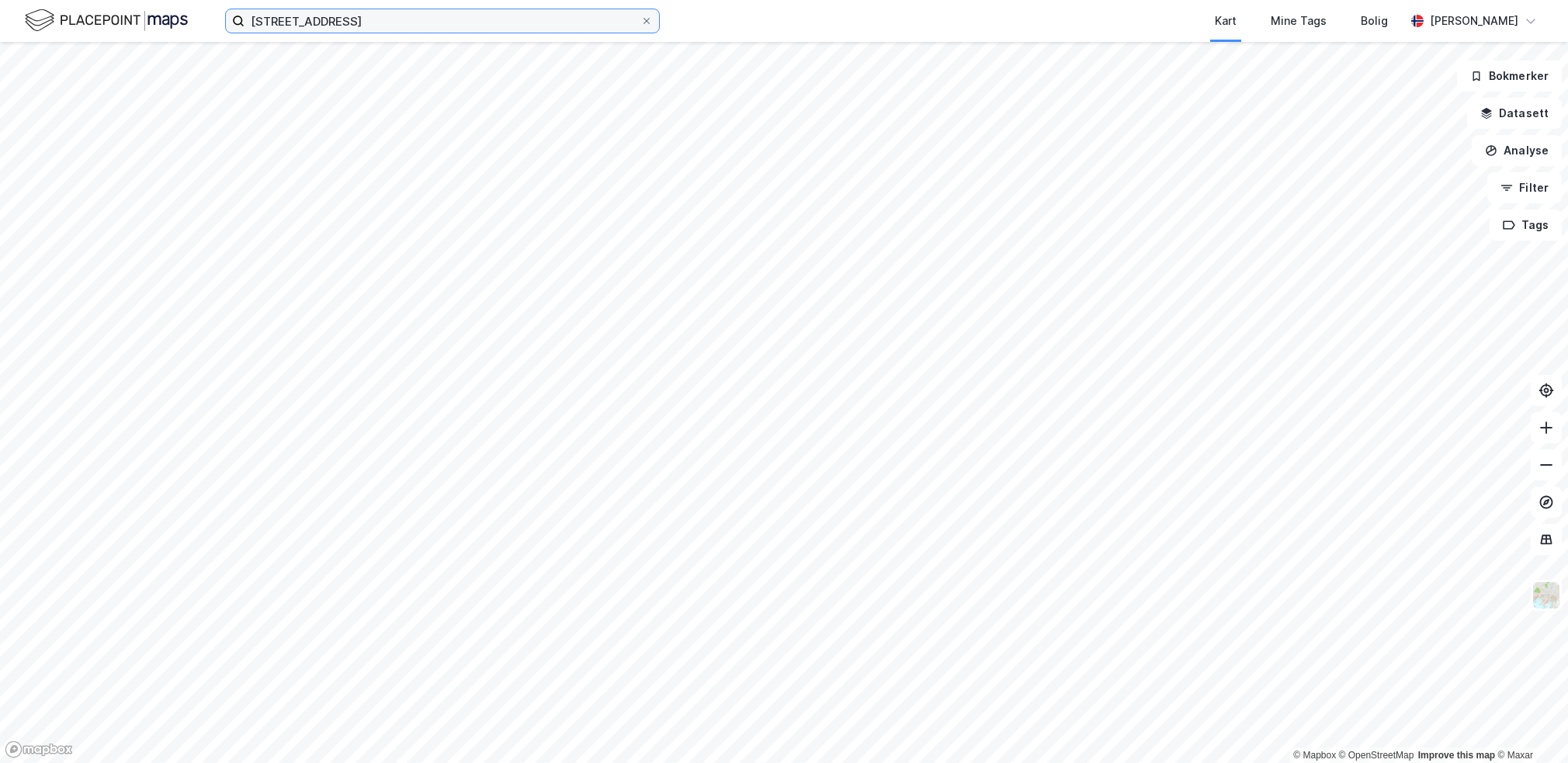
click at [559, 22] on input "[STREET_ADDRESS]" at bounding box center [442, 21] width 396 height 23
type input "m"
type input "[STREET_ADDRESS]"
click at [464, 25] on input at bounding box center [452, 21] width 415 height 23
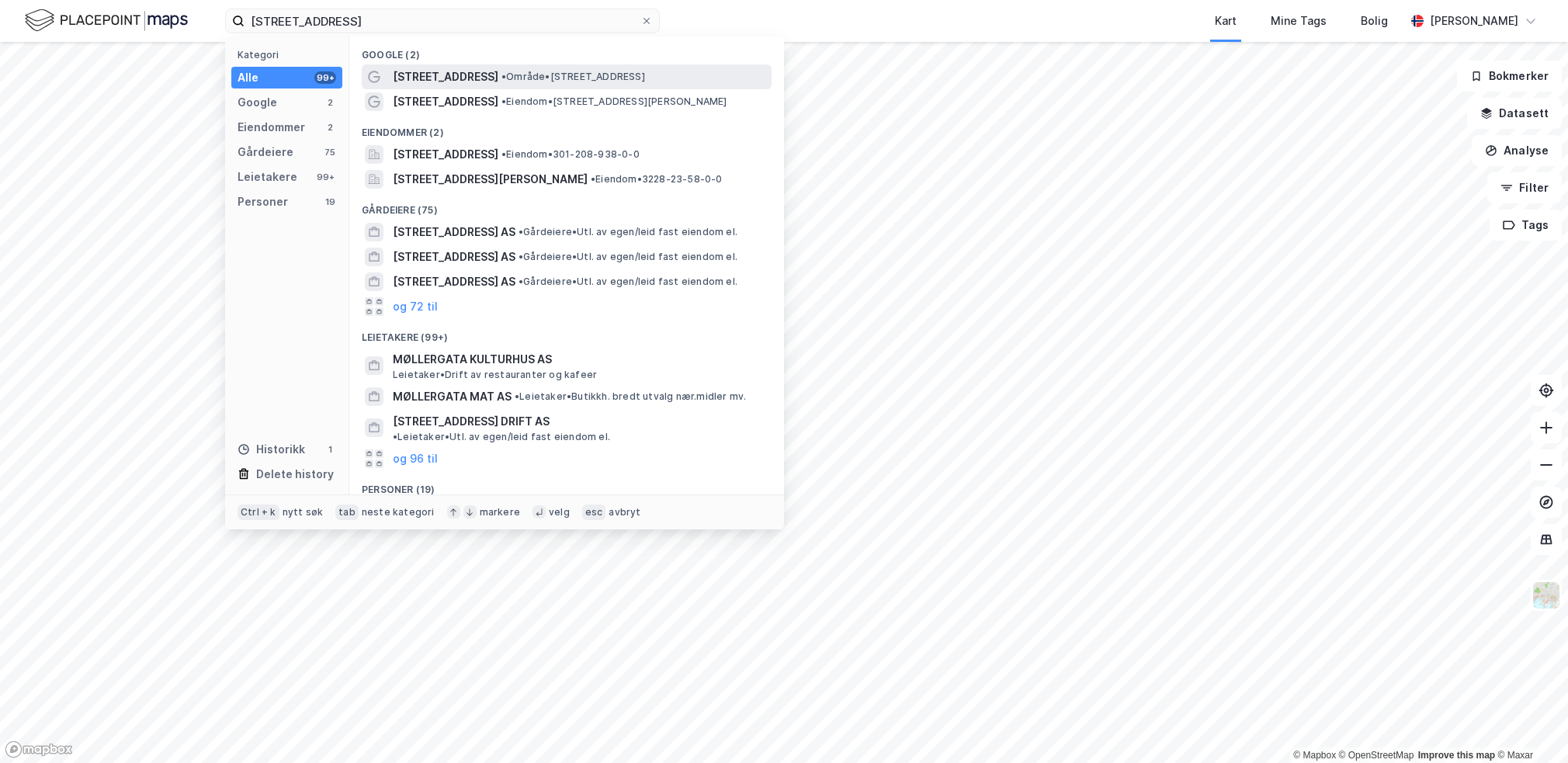
click at [578, 76] on span "• Område • Møllergata 58, 0179 Oslo" at bounding box center [573, 77] width 143 height 13
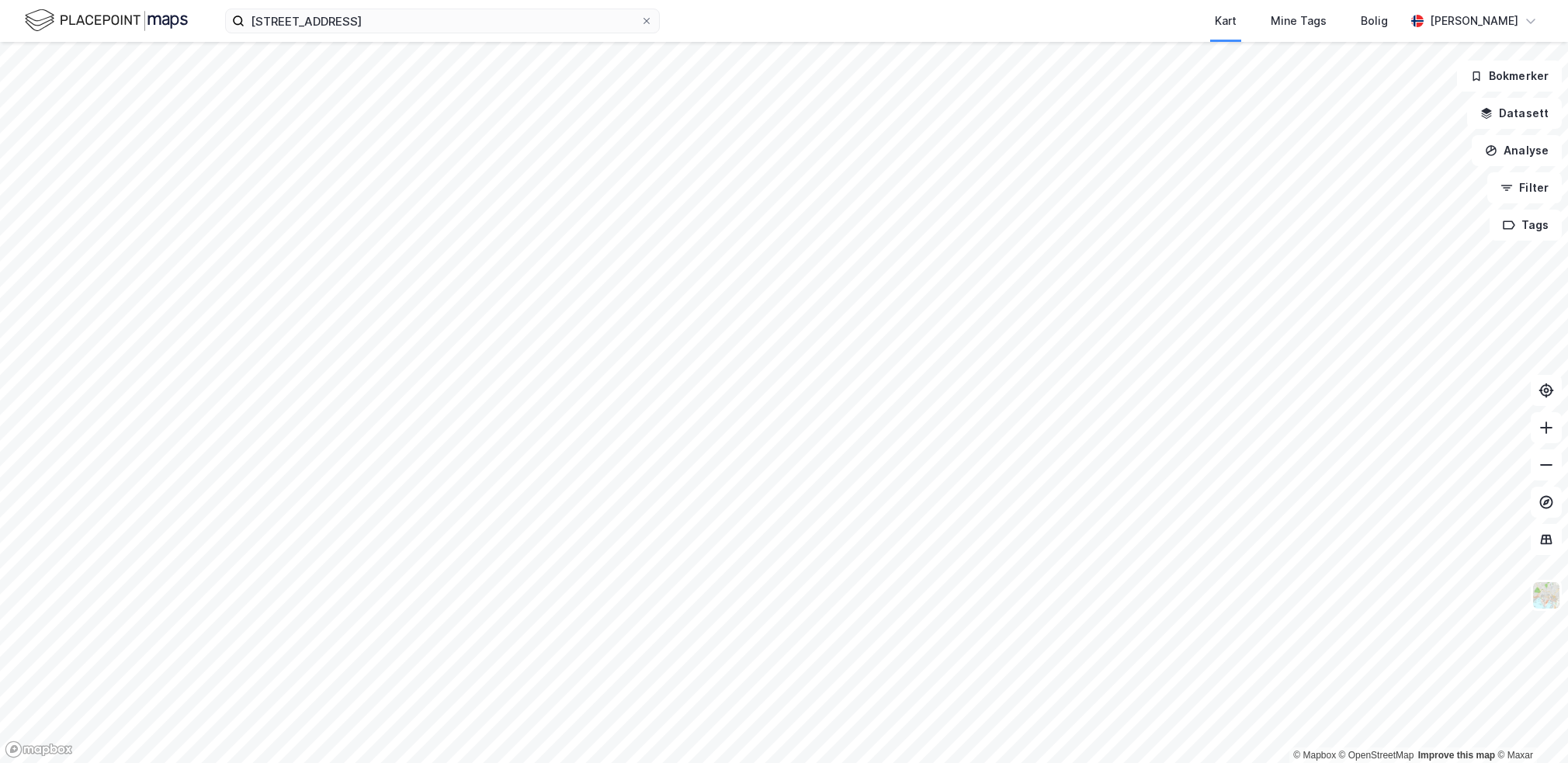
click at [430, 33] on div "møllergata 58 Kart Mine Tags Bolig Sander Helseth" at bounding box center [784, 21] width 1568 height 42
click at [441, 32] on input "[STREET_ADDRESS]" at bounding box center [442, 21] width 396 height 23
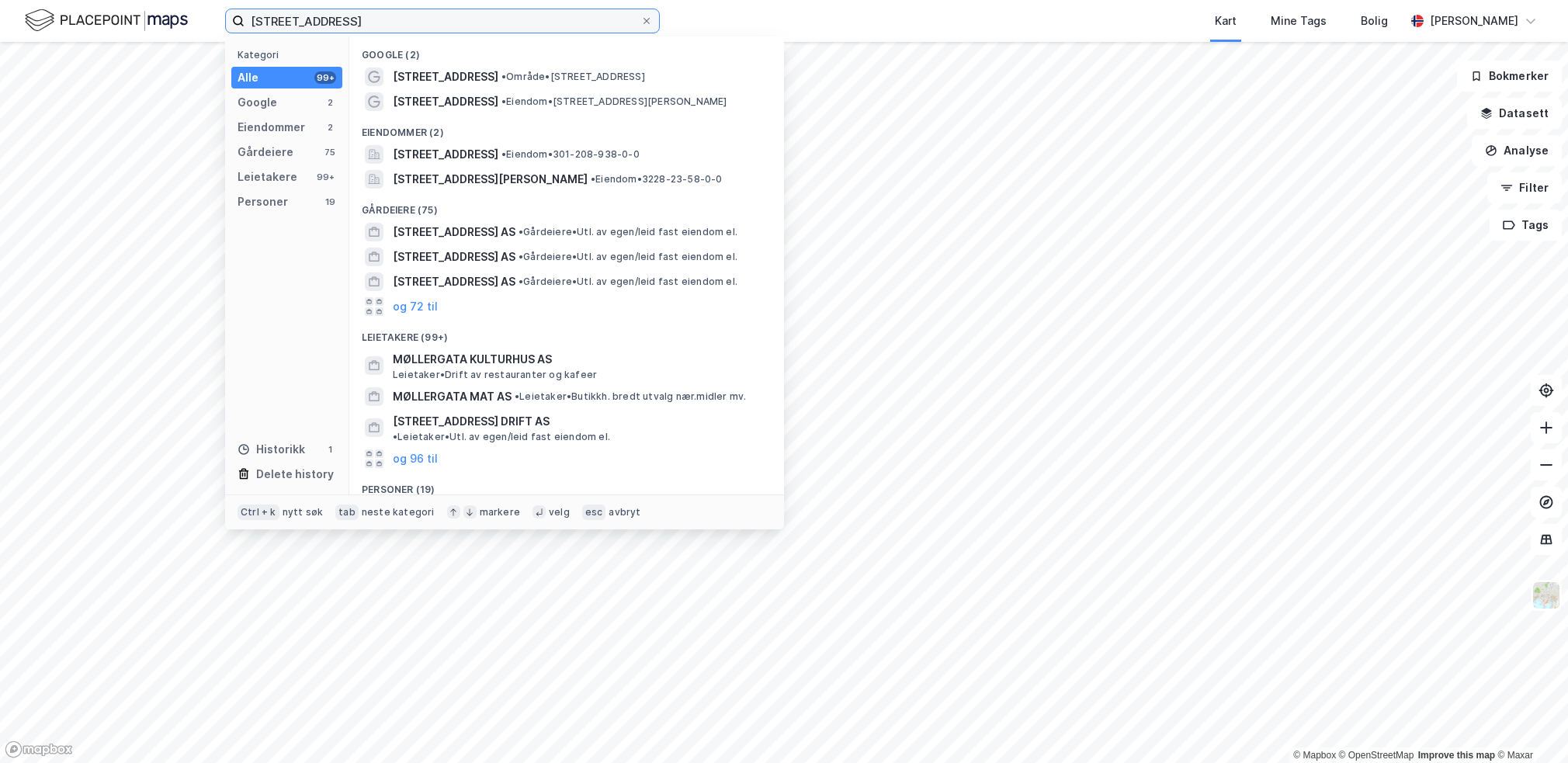
click at [436, 32] on input "[STREET_ADDRESS]" at bounding box center [442, 21] width 396 height 23
paste input "683/506"
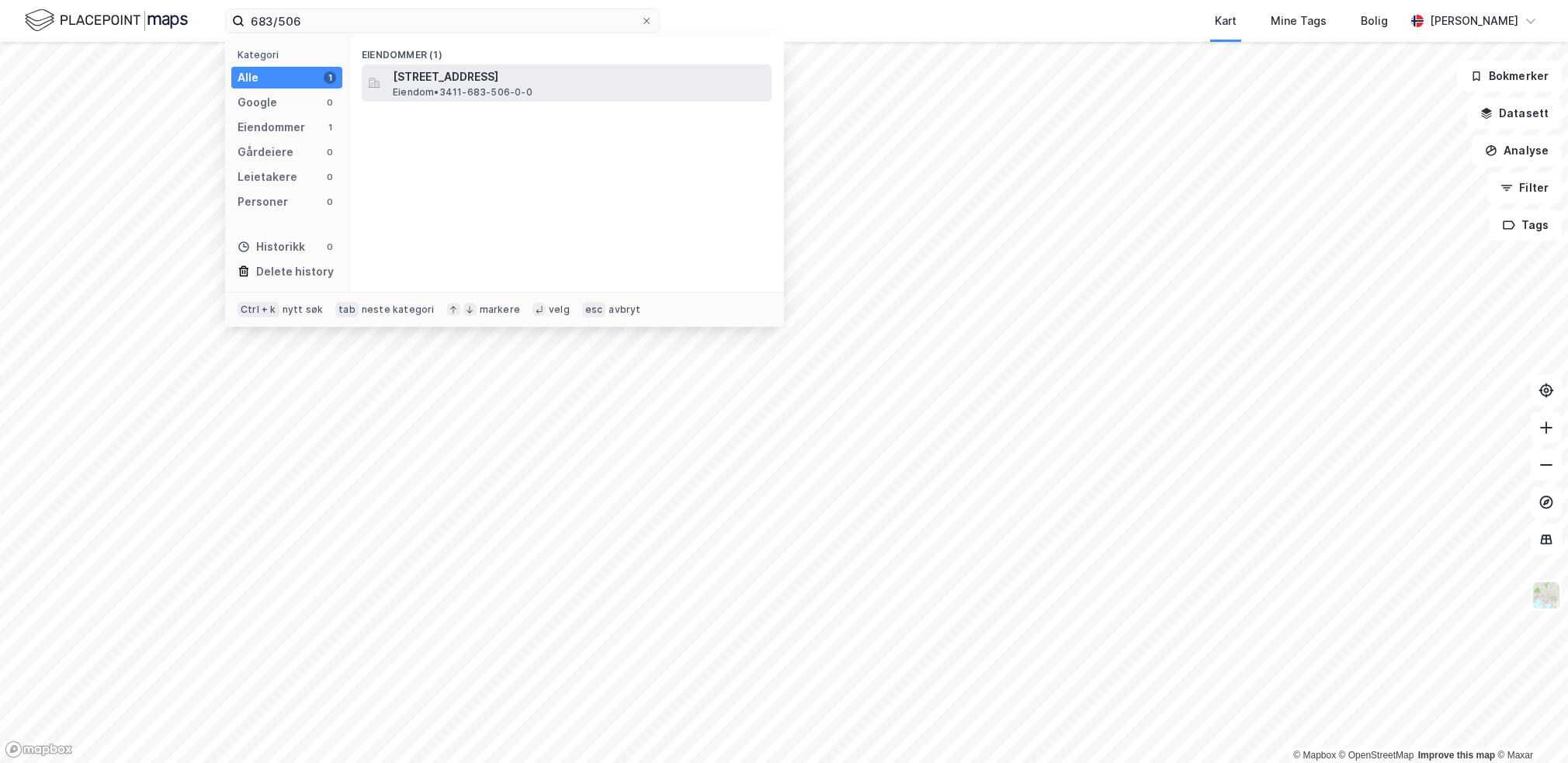
click at [475, 96] on span "Eiendom • 3411-683-506-0-0" at bounding box center [462, 92] width 139 height 13
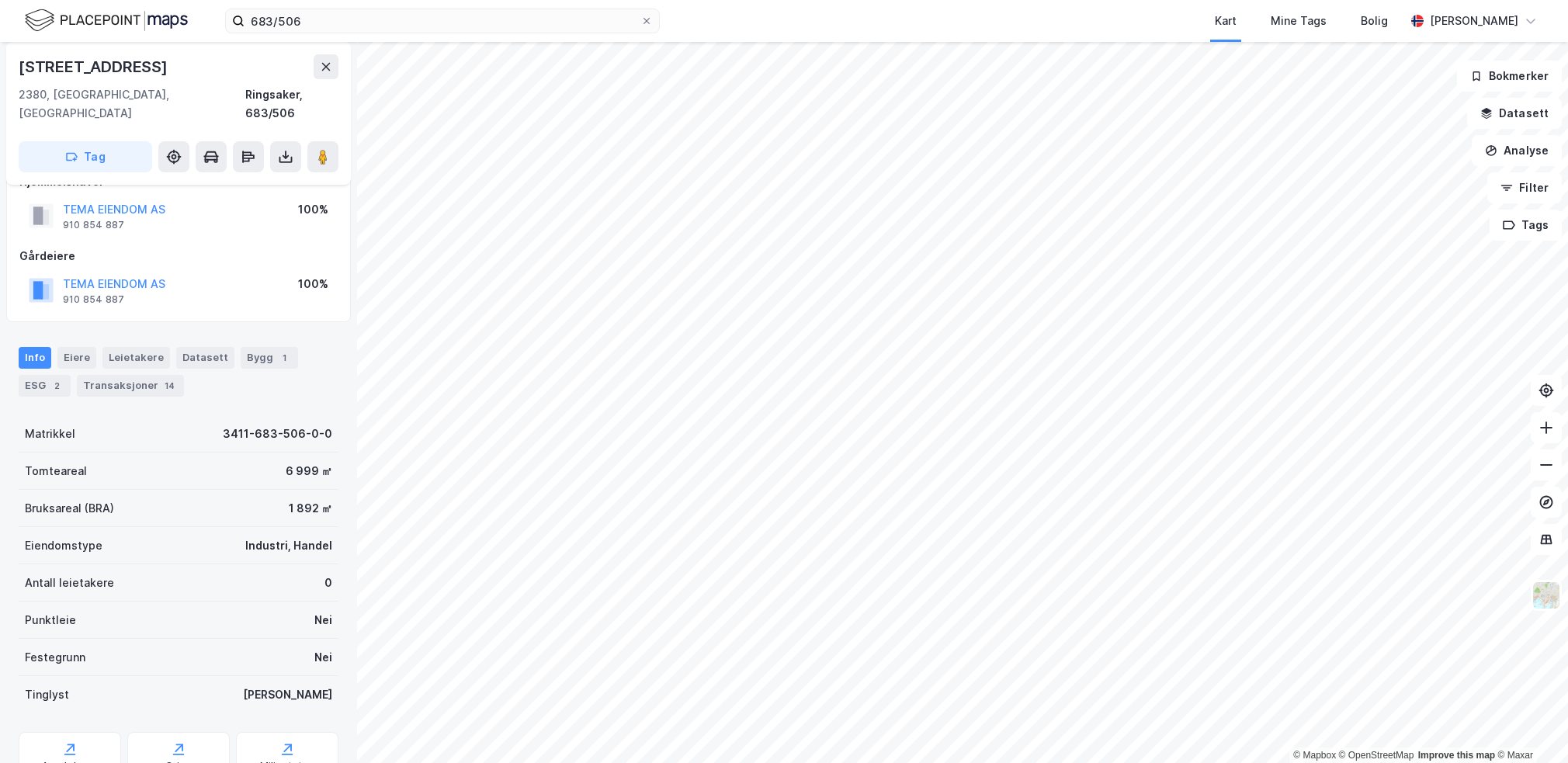
scroll to position [80, 0]
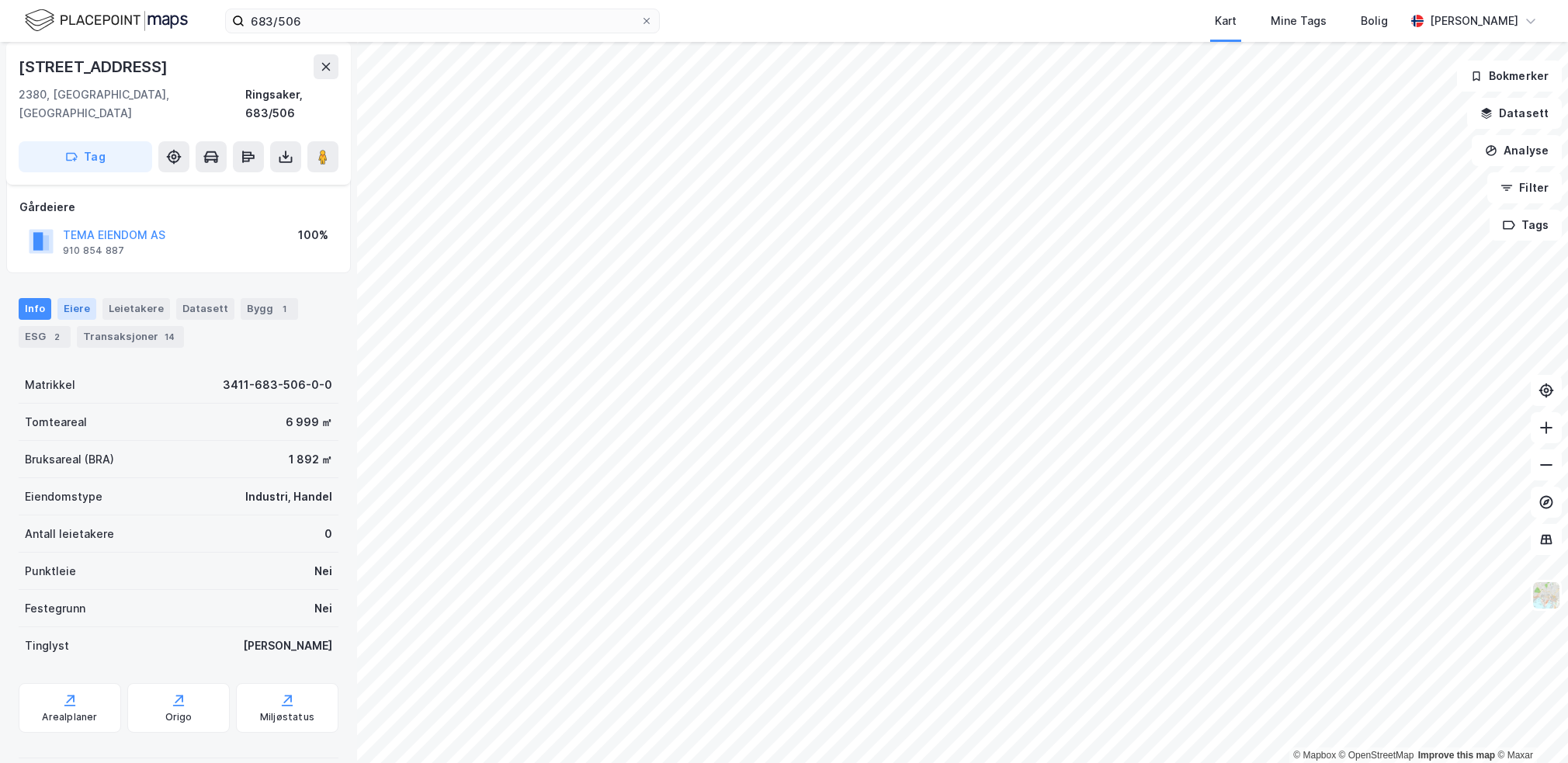
click at [80, 298] on div "Eiere" at bounding box center [76, 308] width 39 height 22
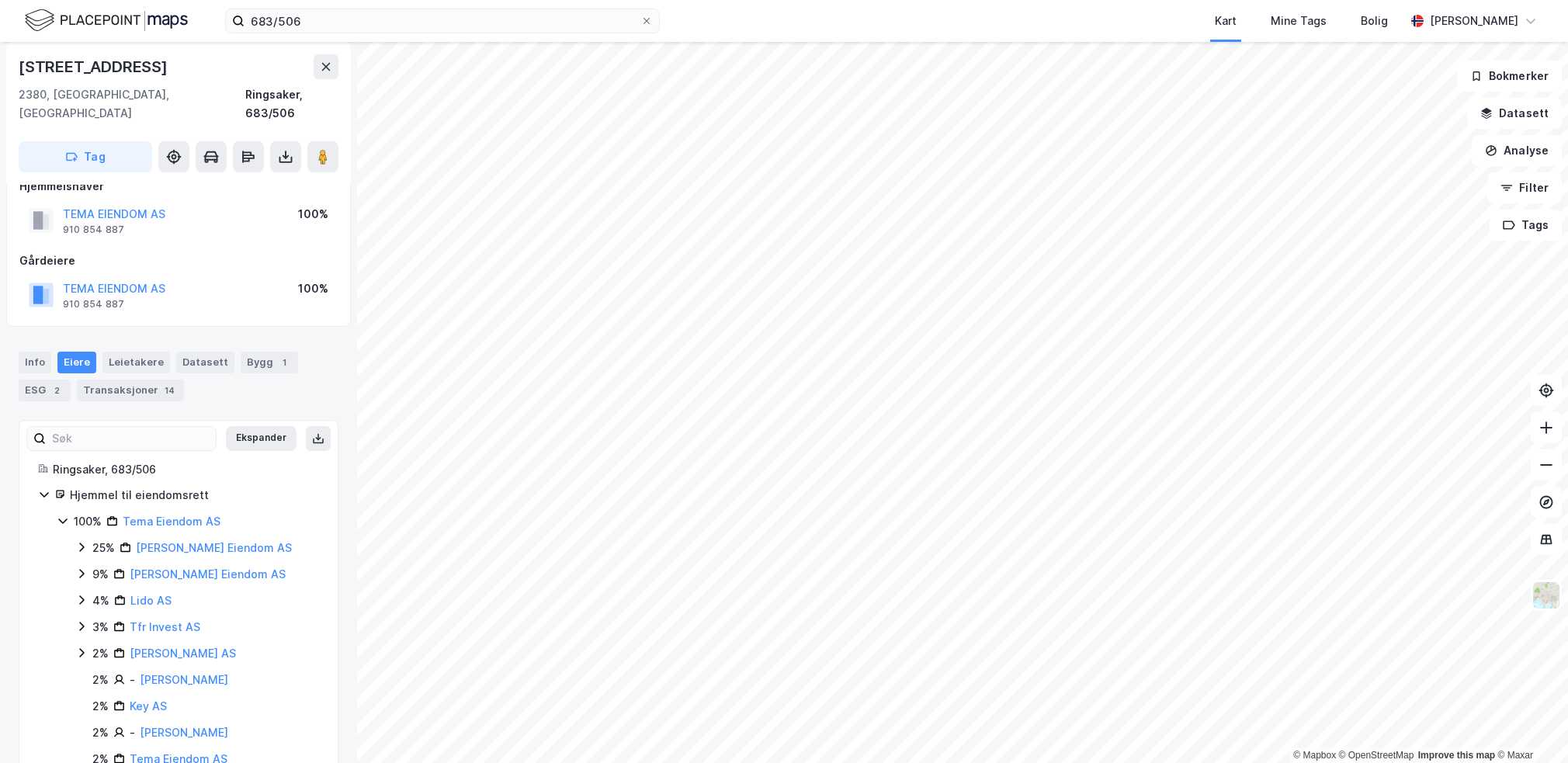
scroll to position [4, 0]
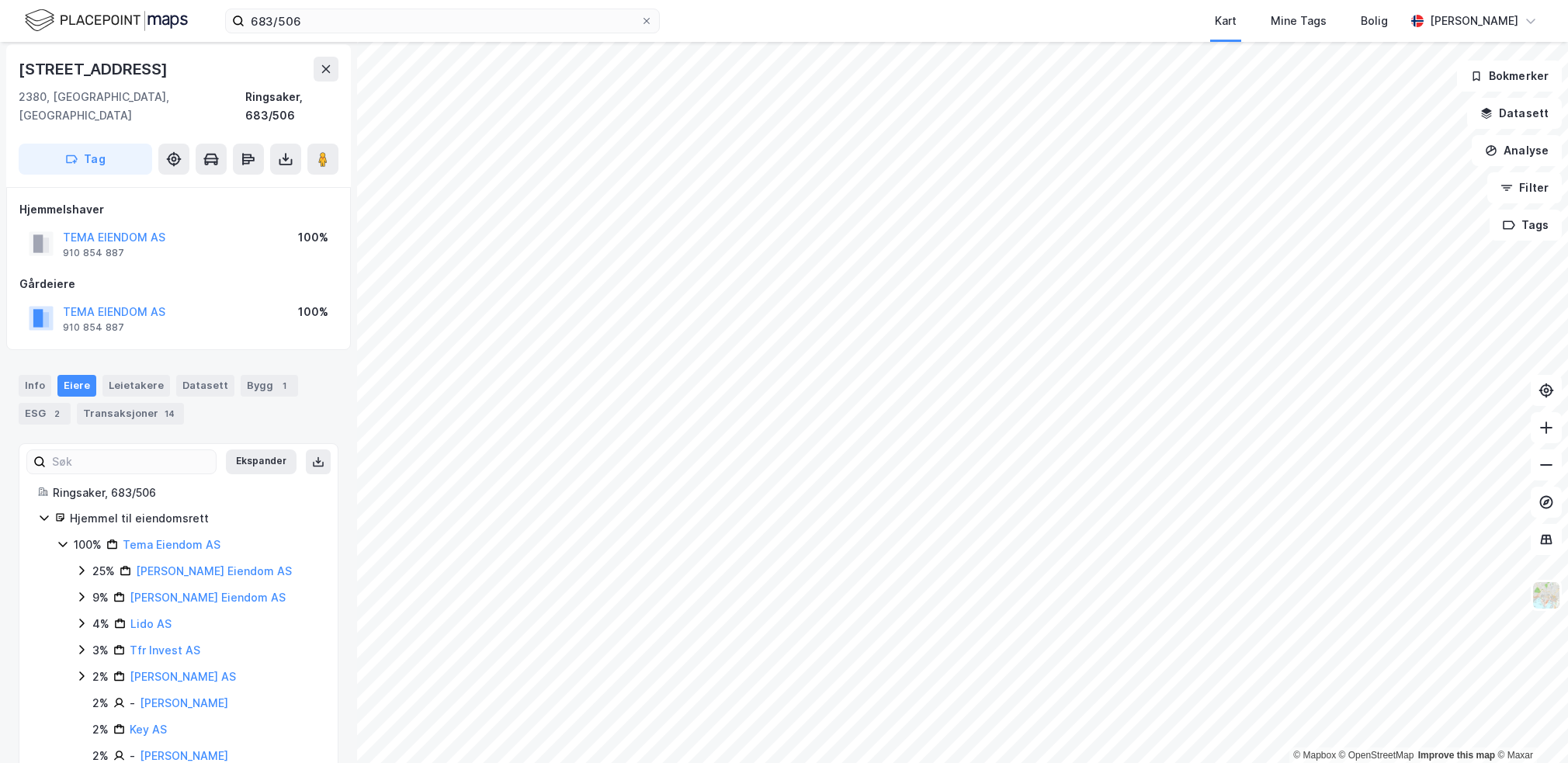
click at [60, 538] on icon at bounding box center [63, 545] width 13 height 13
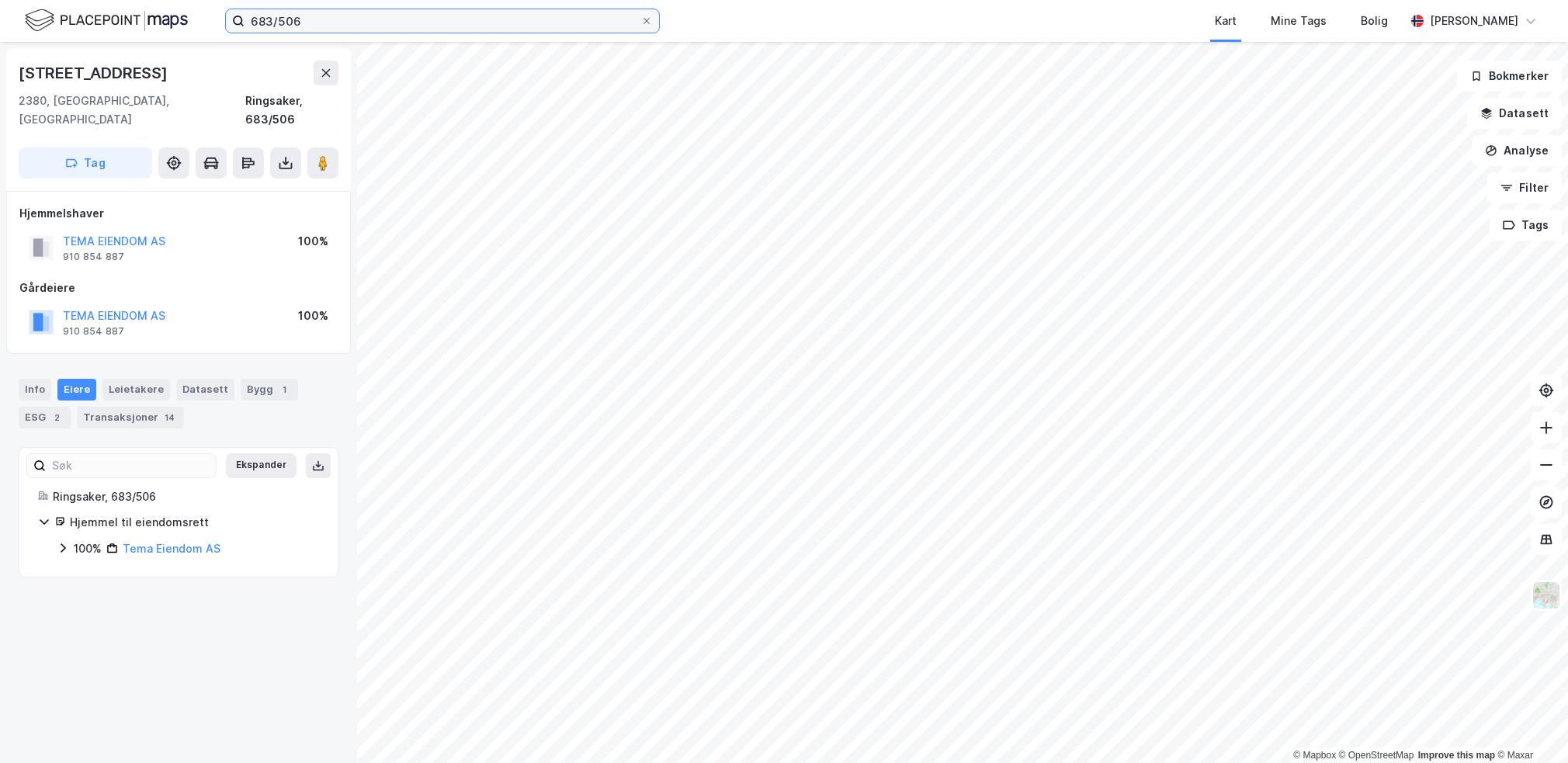
click at [412, 22] on input "683/506" at bounding box center [442, 21] width 396 height 23
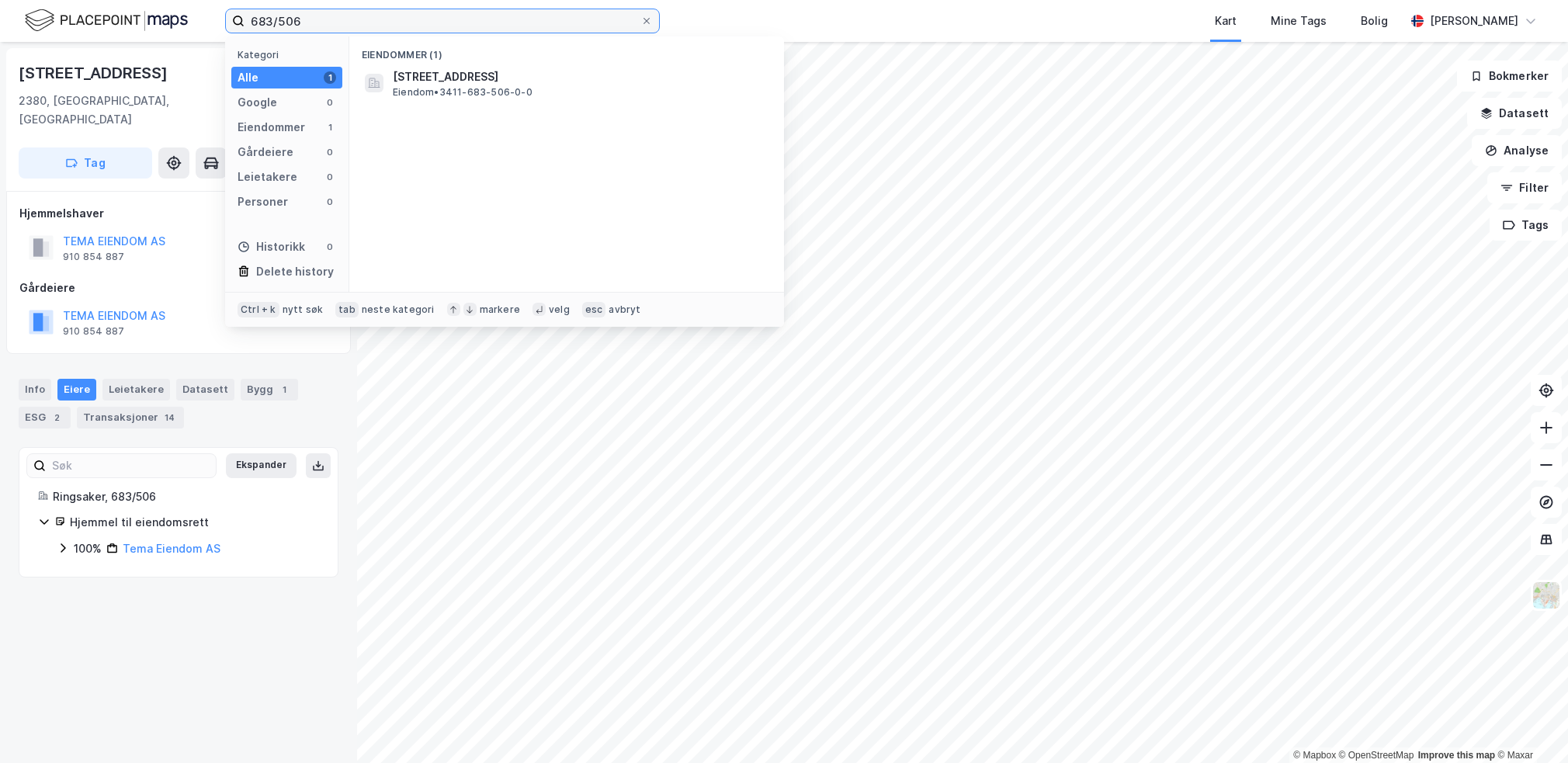
click at [412, 22] on input "683/506" at bounding box center [442, 21] width 396 height 23
paste input "78/1501"
click at [354, 18] on input "678/1501" at bounding box center [442, 21] width 396 height 23
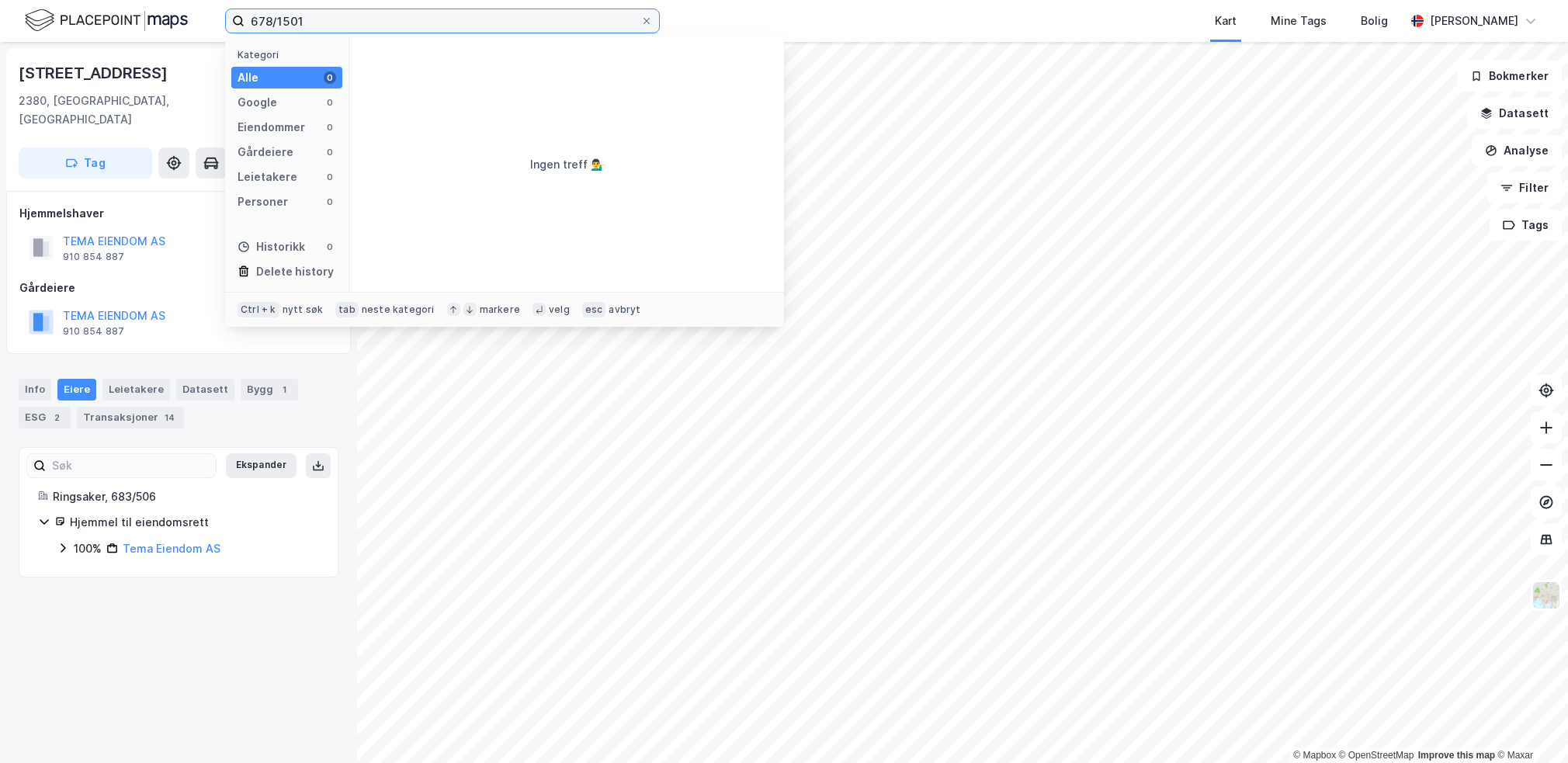
click at [354, 18] on input "678/1501" at bounding box center [442, 21] width 396 height 23
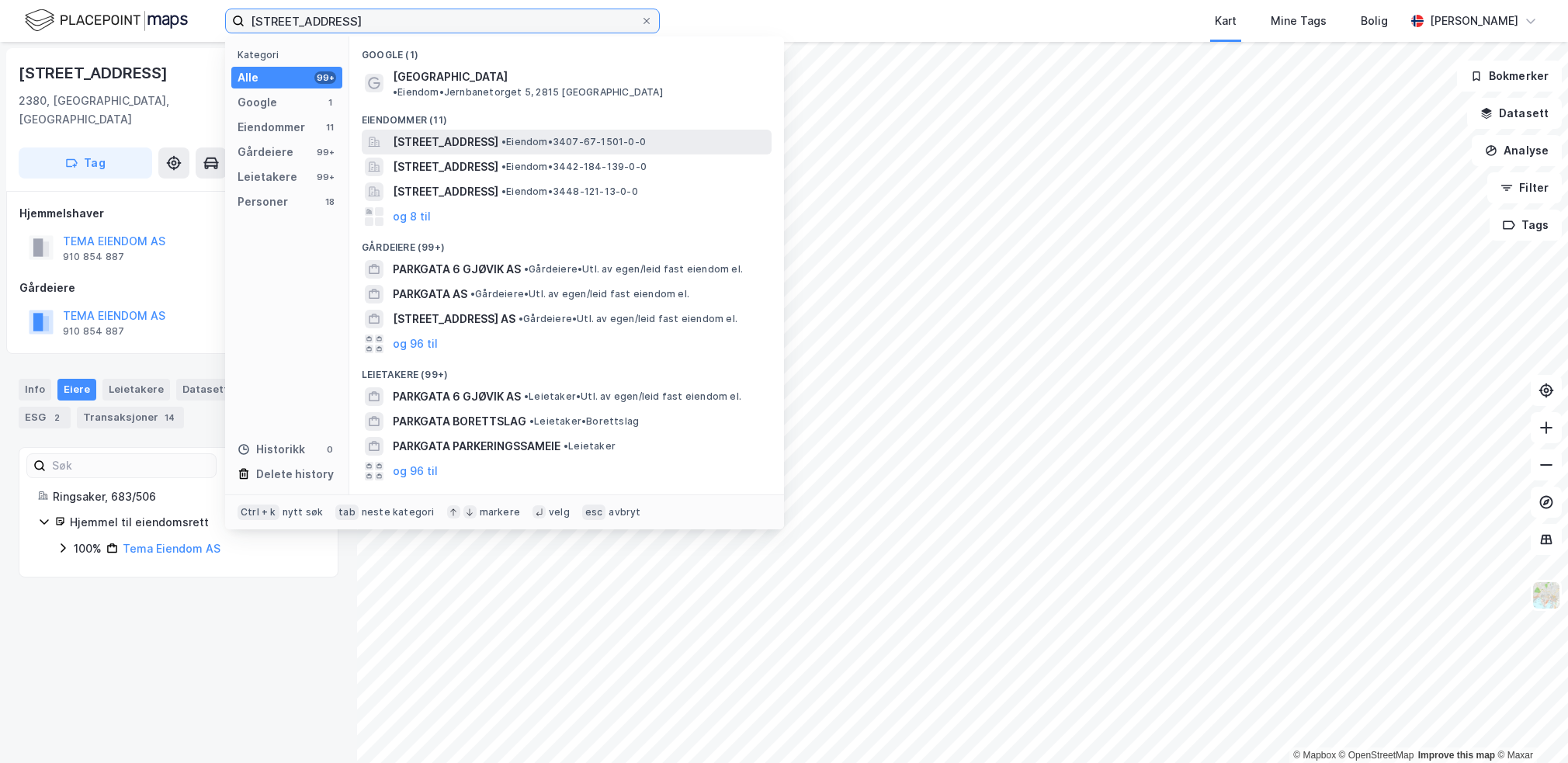
type input "Parkgata 6"
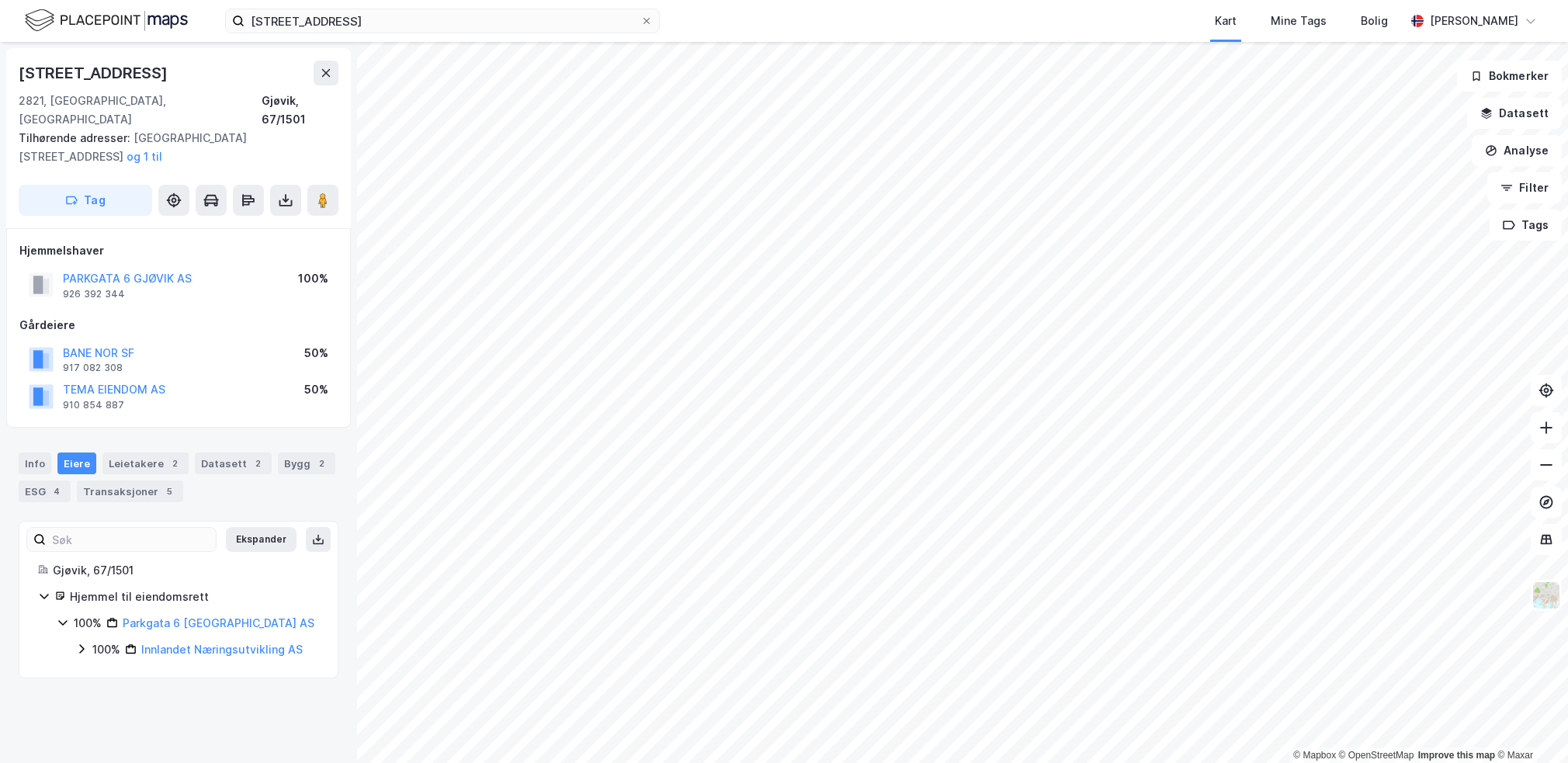
click at [78, 643] on icon at bounding box center [82, 649] width 13 height 13
click at [42, 452] on div "Info" at bounding box center [34, 463] width 33 height 22
